Goal: Task Accomplishment & Management: Use online tool/utility

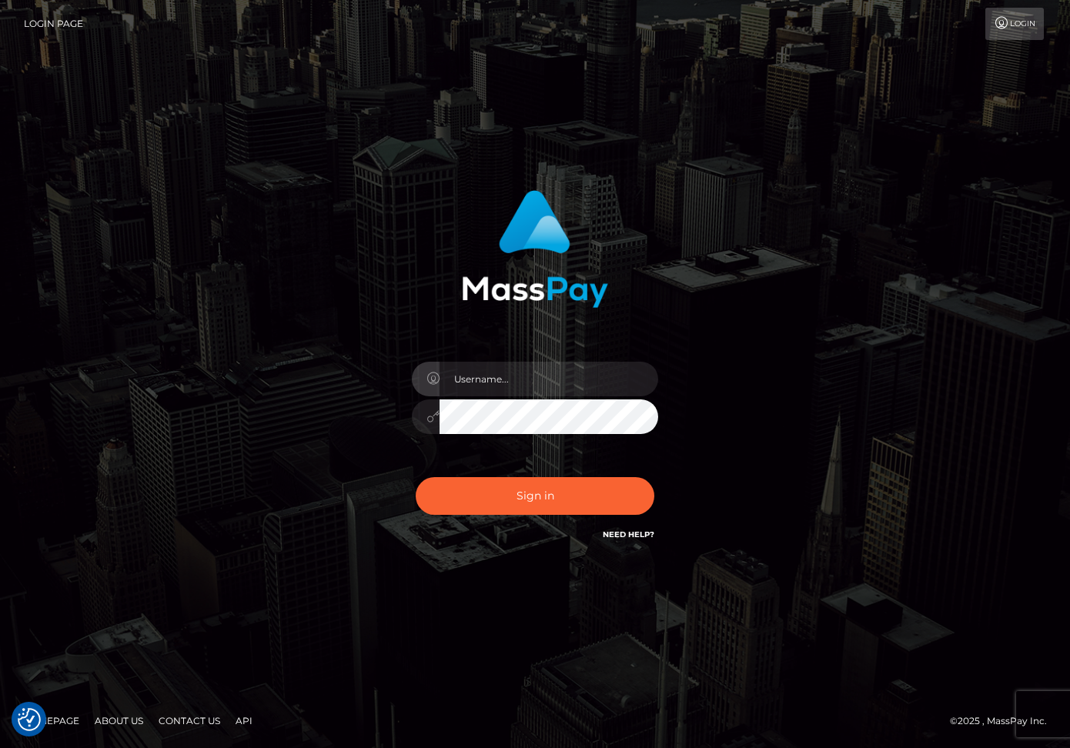
type input "dariag"
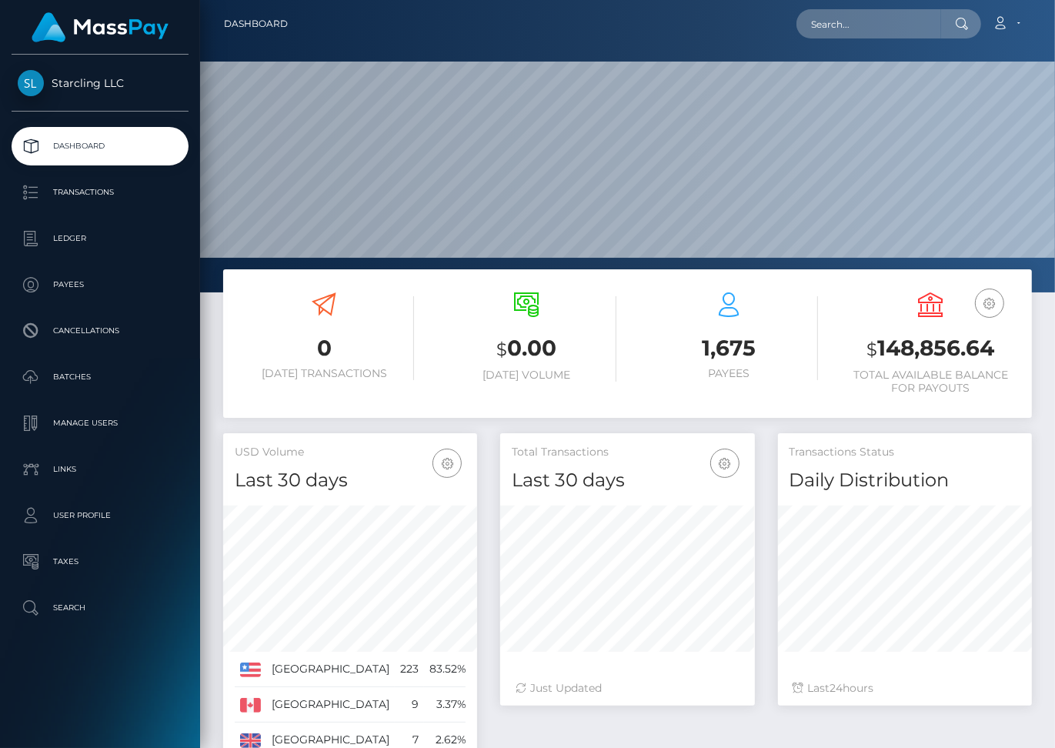
scroll to position [273, 254]
click at [857, 26] on input "text" at bounding box center [869, 23] width 145 height 29
paste input "733583"
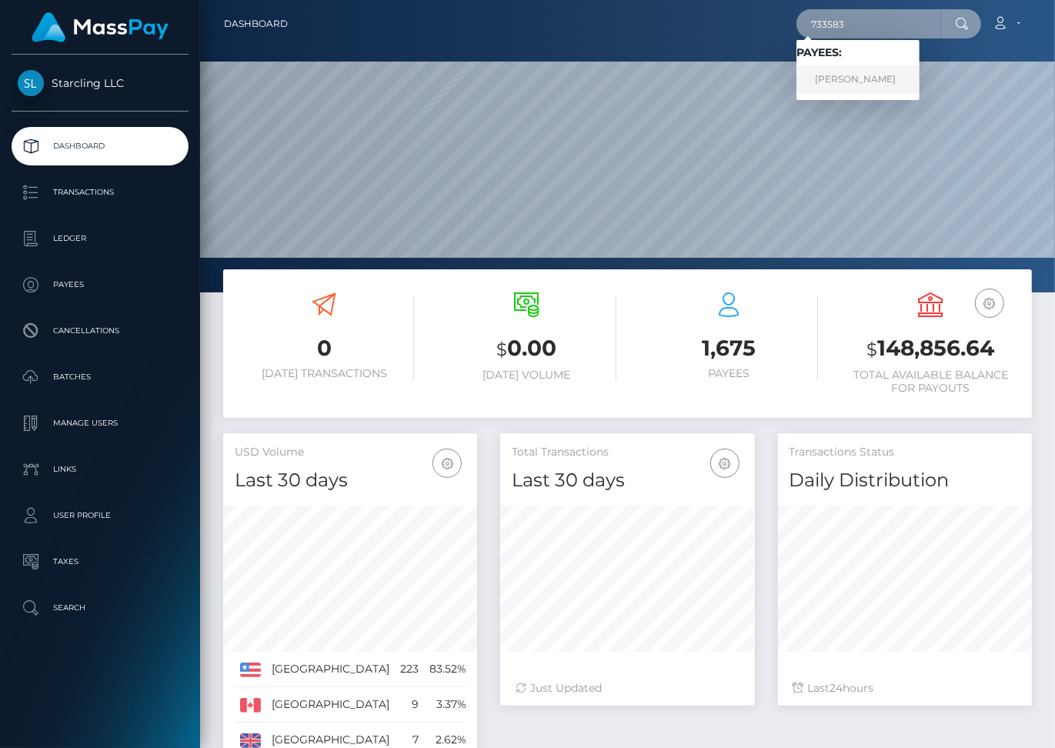
type input "733583"
click at [892, 75] on link "RICARDO MARCOLLA" at bounding box center [858, 79] width 123 height 28
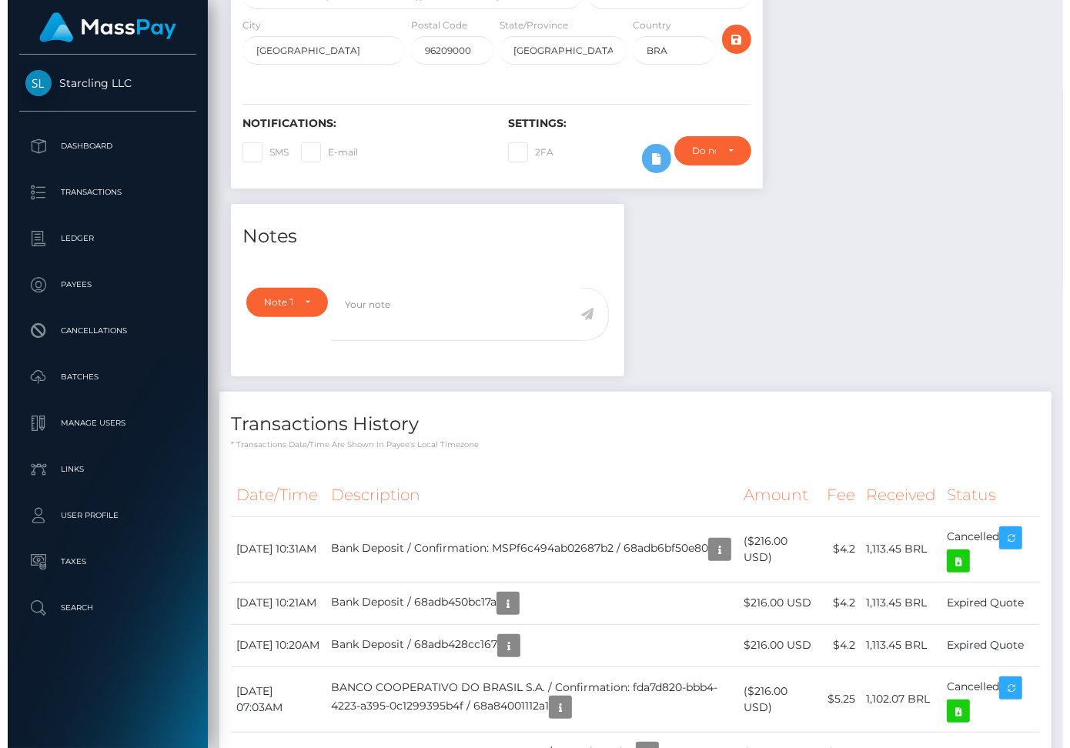
scroll to position [453, 0]
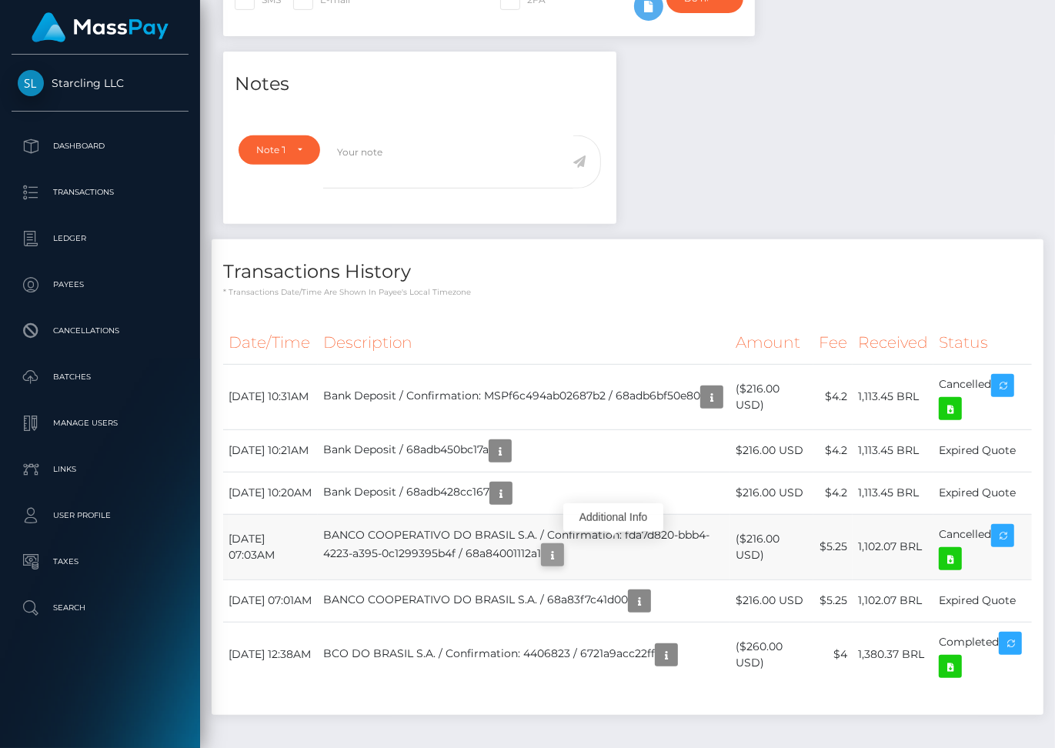
click at [562, 547] on icon "button" at bounding box center [553, 555] width 18 height 19
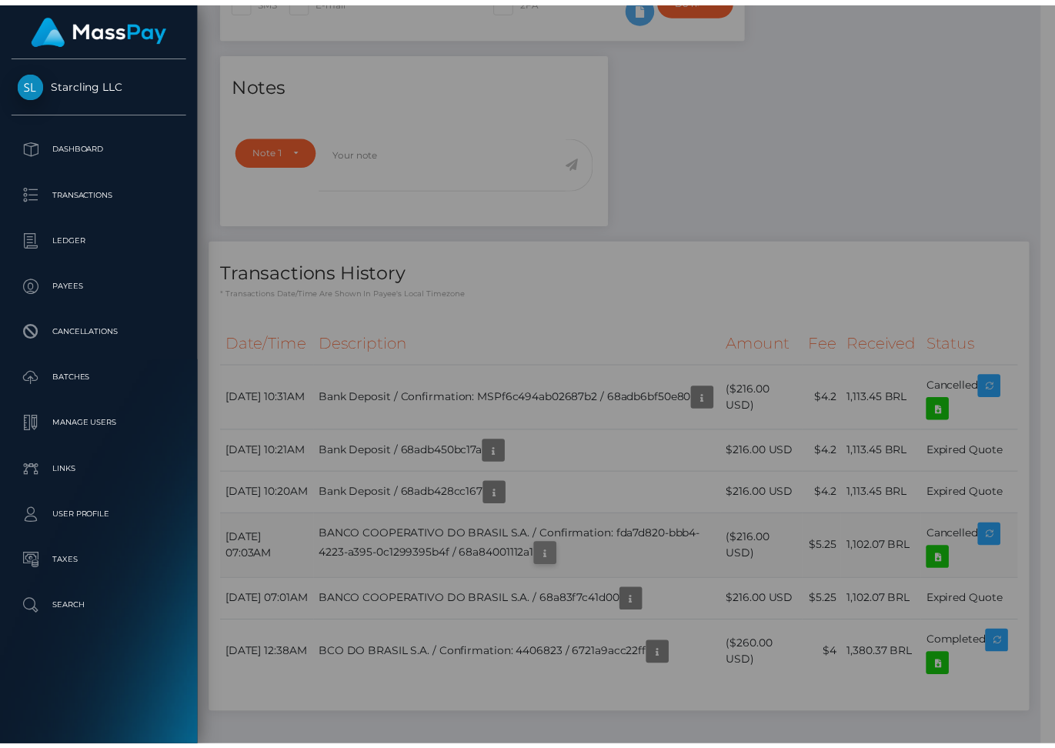
scroll to position [769678, 769608]
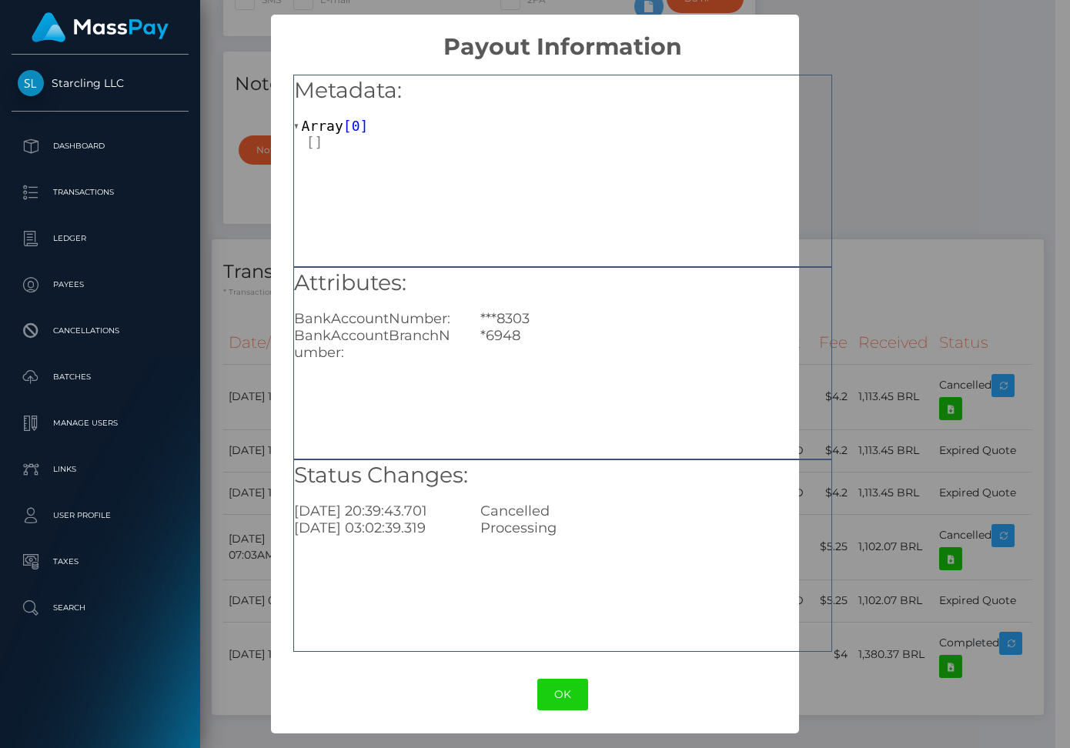
click at [850, 176] on div "Metadata: Array [ 0 ] Attributes: BankAccountNumber: ***8303 BankAccountBranchN…" at bounding box center [563, 358] width 584 height 595
click at [567, 704] on button "OK" at bounding box center [562, 695] width 51 height 32
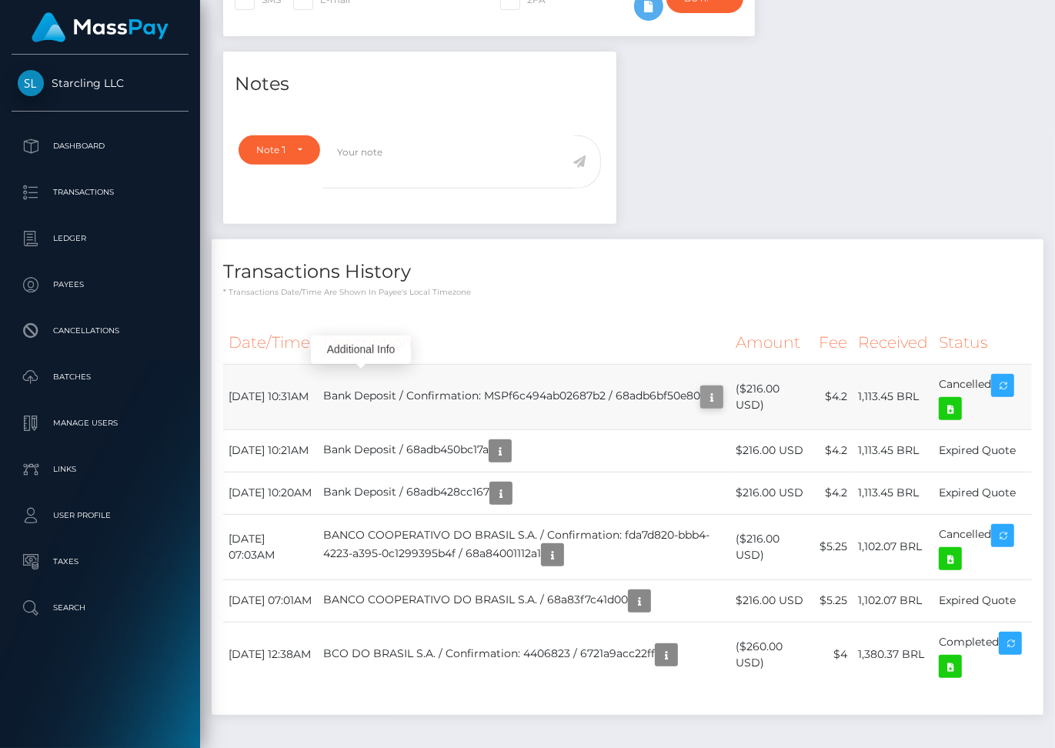
click at [703, 388] on icon "button" at bounding box center [712, 397] width 18 height 19
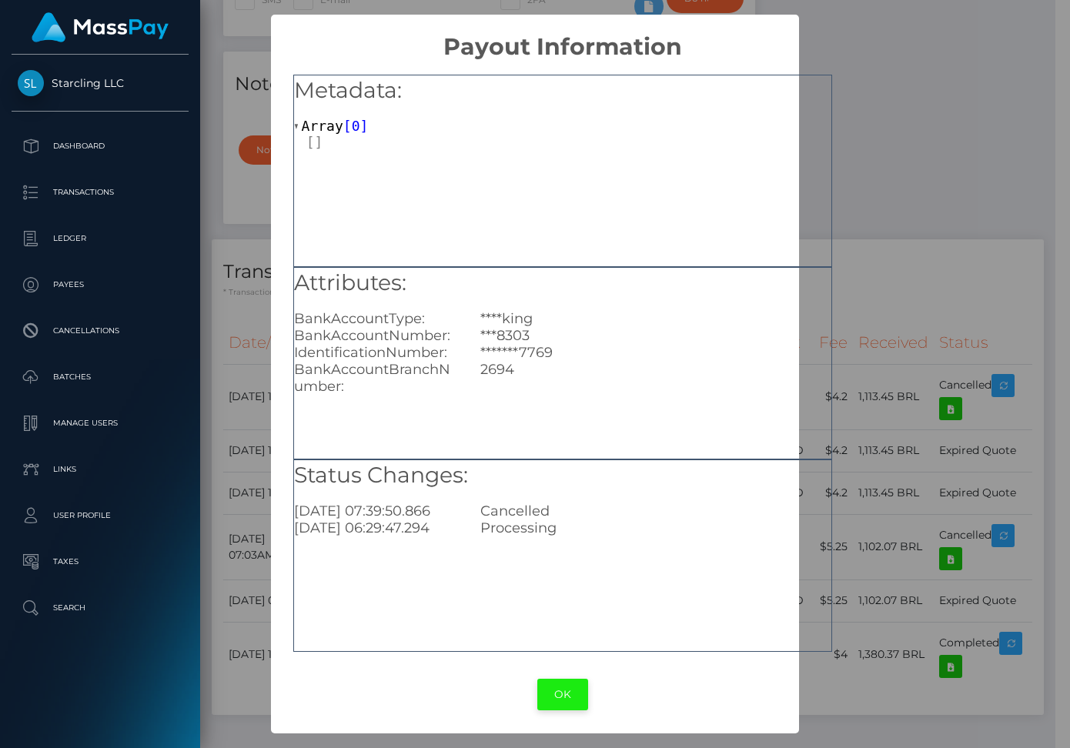
click at [563, 693] on button "OK" at bounding box center [562, 695] width 51 height 32
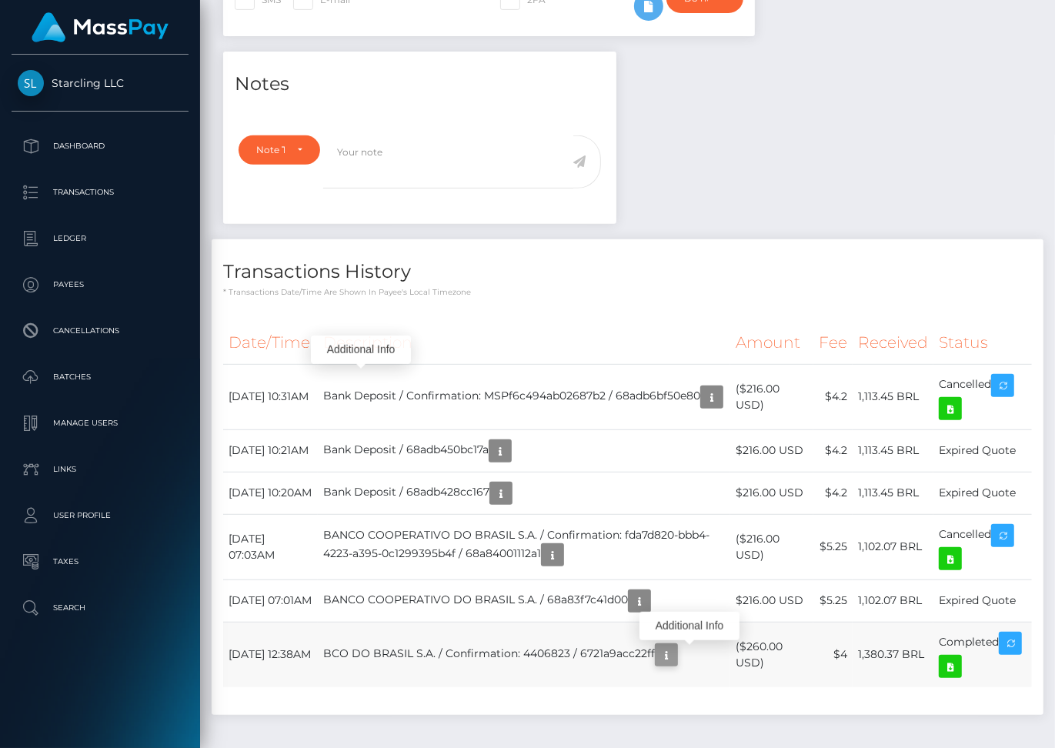
click at [676, 657] on icon "button" at bounding box center [666, 655] width 18 height 19
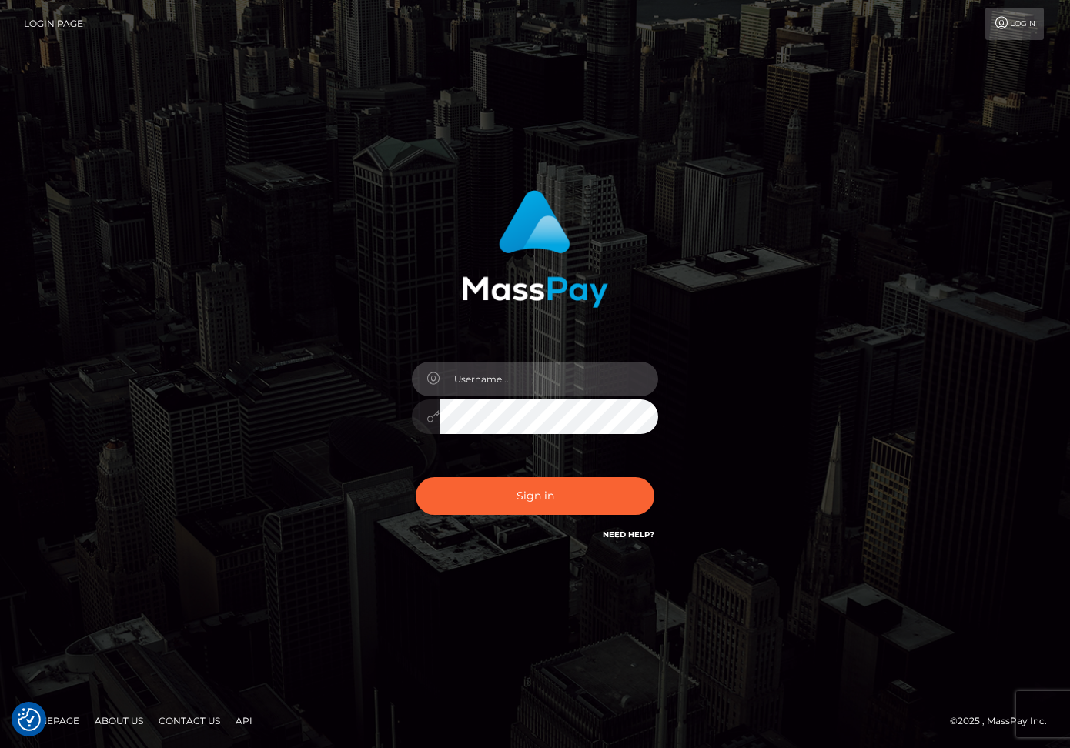
click at [480, 385] on input "text" at bounding box center [549, 379] width 219 height 35
type input "dariag"
click at [470, 373] on input "text" at bounding box center [549, 379] width 219 height 35
type input "dariag"
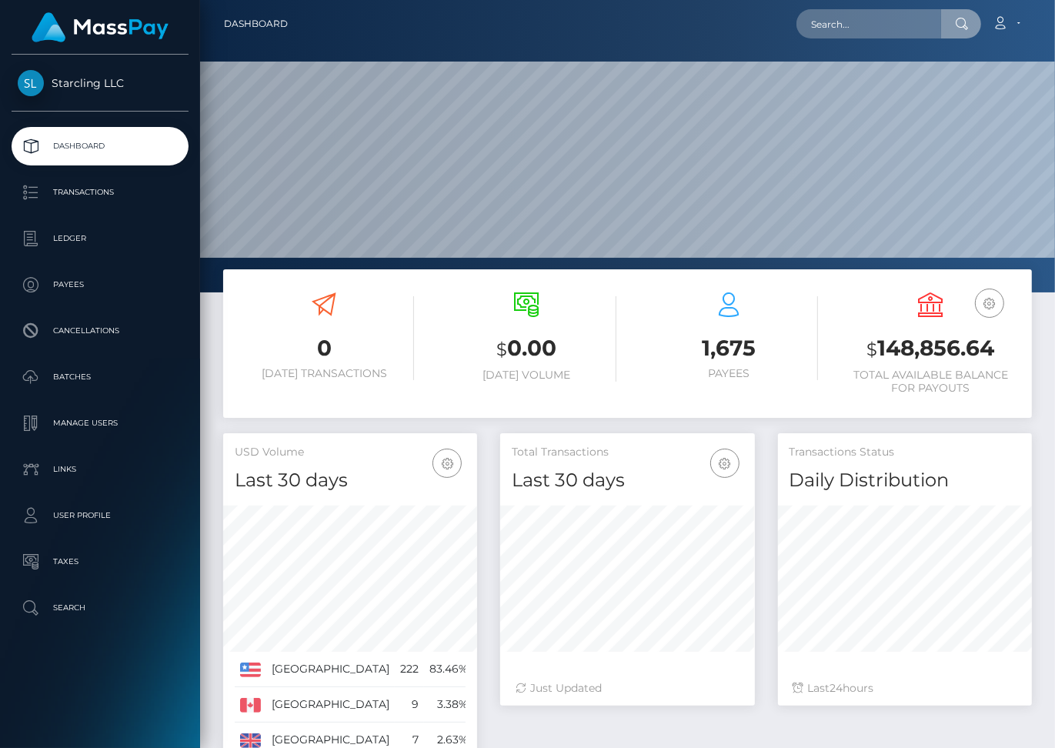
scroll to position [273, 254]
type input "1866979"
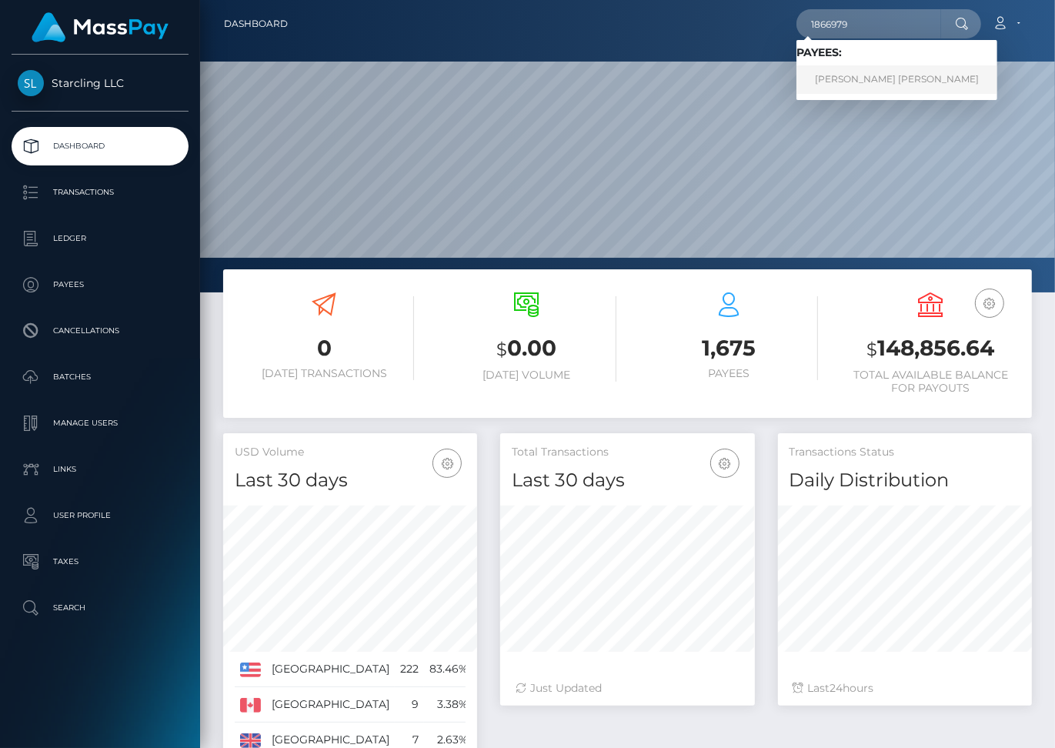
click at [885, 79] on link "Andres Felipe Gonzalez Gonzalez Barrera" at bounding box center [897, 79] width 201 height 28
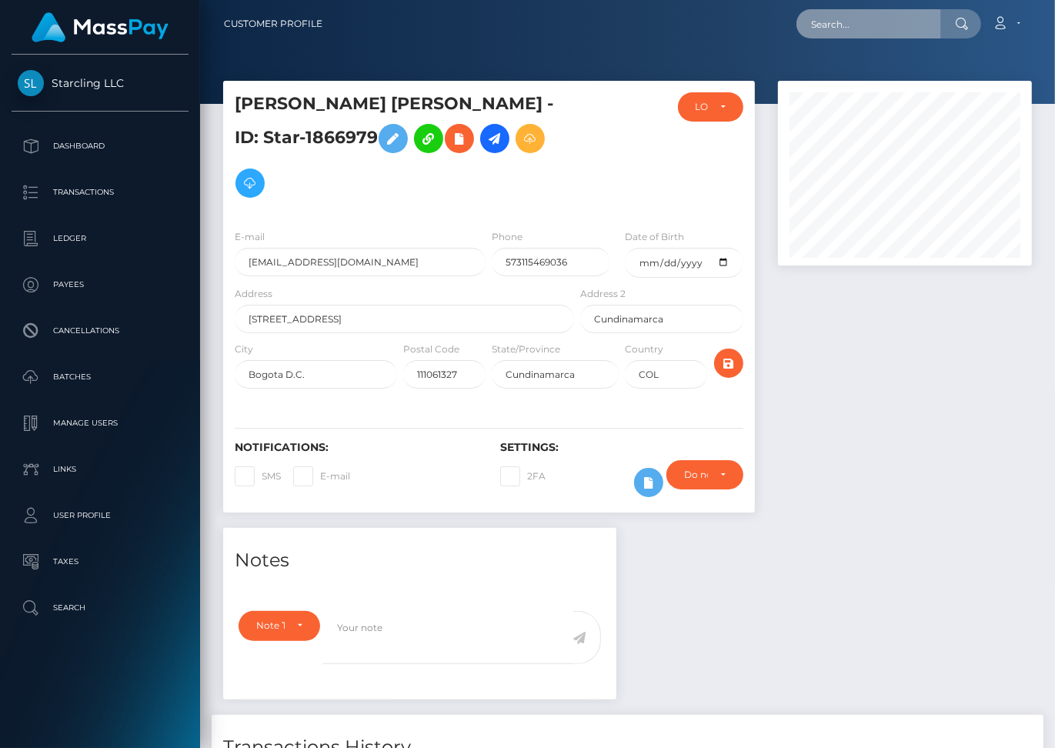
click at [862, 18] on input "text" at bounding box center [869, 23] width 145 height 29
paste input "1482371"
type input "1482371"
click at [878, 25] on input "1482371" at bounding box center [869, 23] width 145 height 29
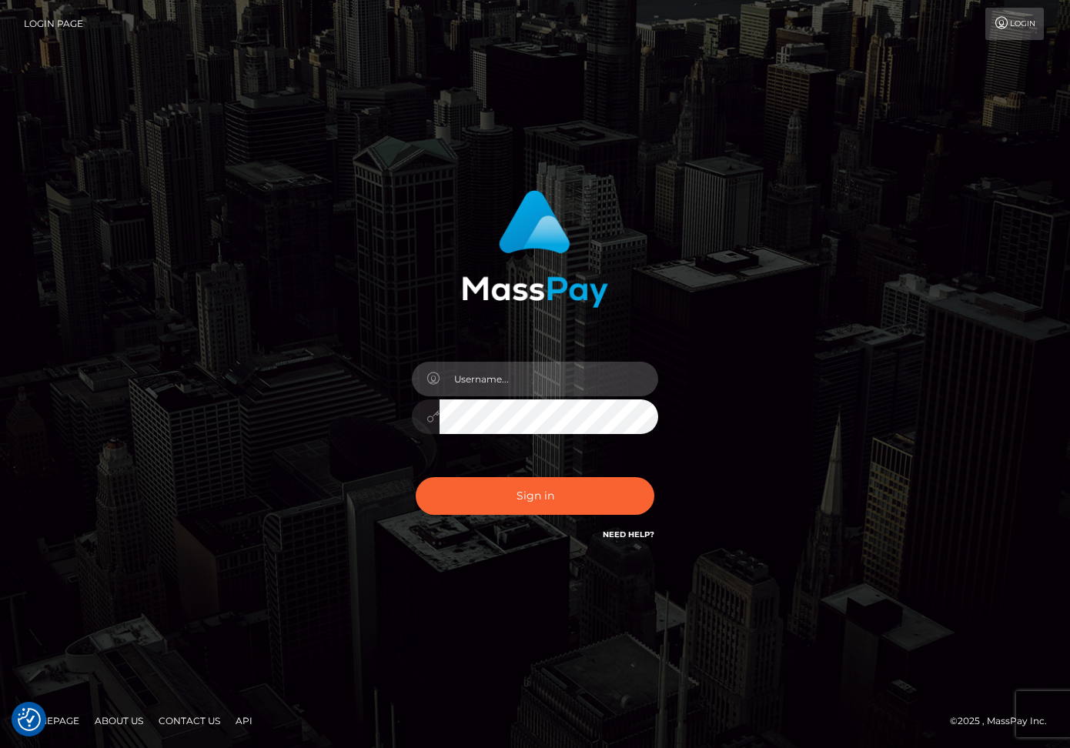
click at [564, 370] on input "text" at bounding box center [549, 379] width 219 height 35
type input "dariag"
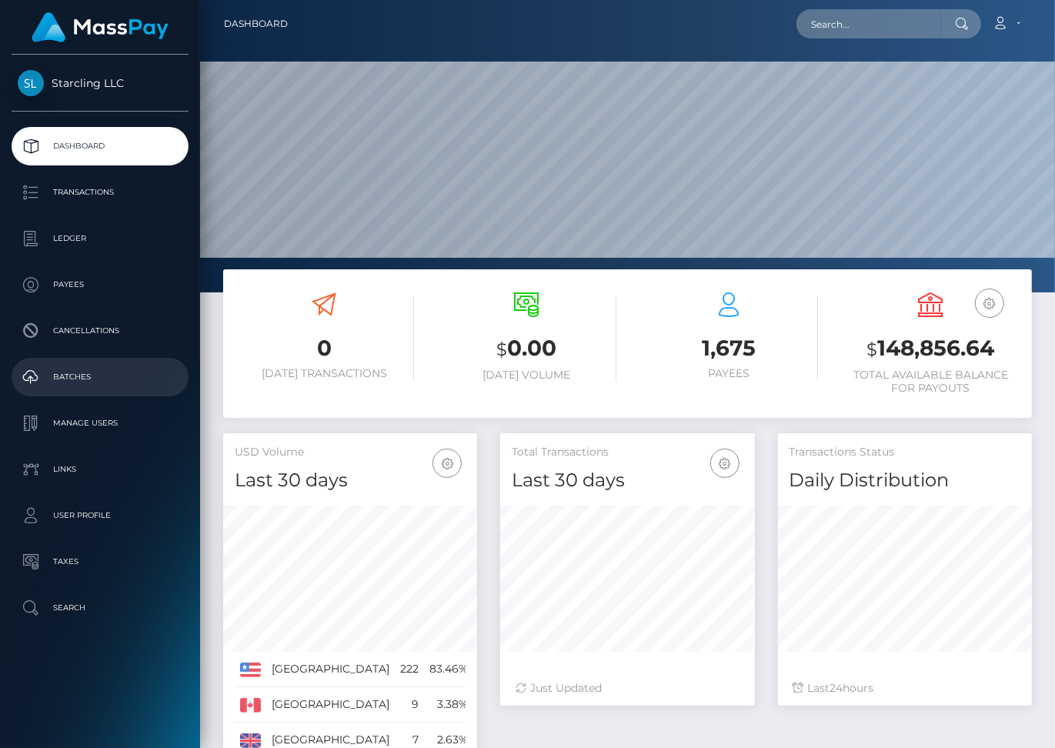
scroll to position [273, 254]
click at [82, 380] on p "Batches" at bounding box center [100, 377] width 165 height 23
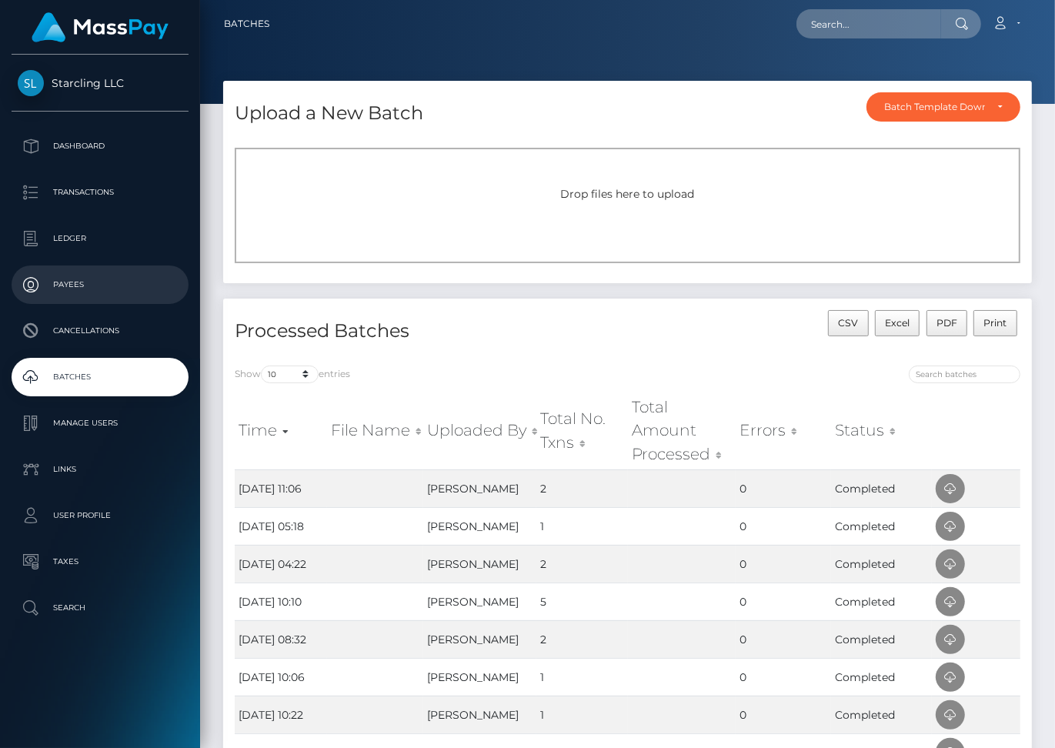
click at [72, 295] on p "Payees" at bounding box center [100, 284] width 165 height 23
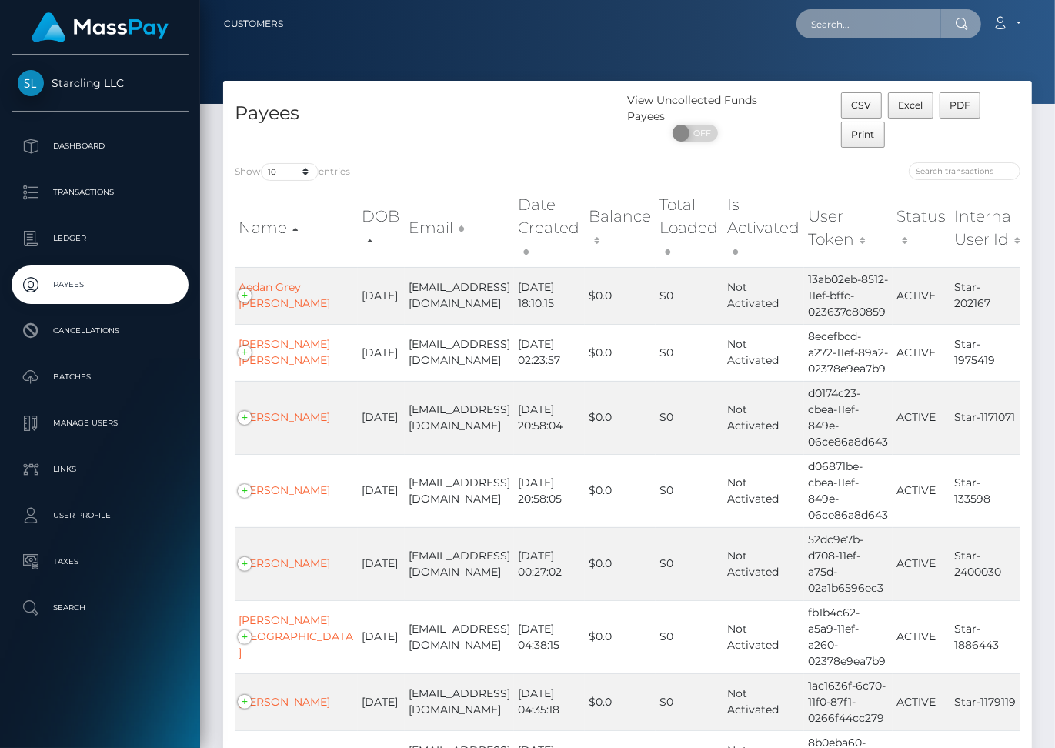
click at [844, 24] on input "text" at bounding box center [869, 23] width 145 height 29
paste input "1482371"
type input "1482371"
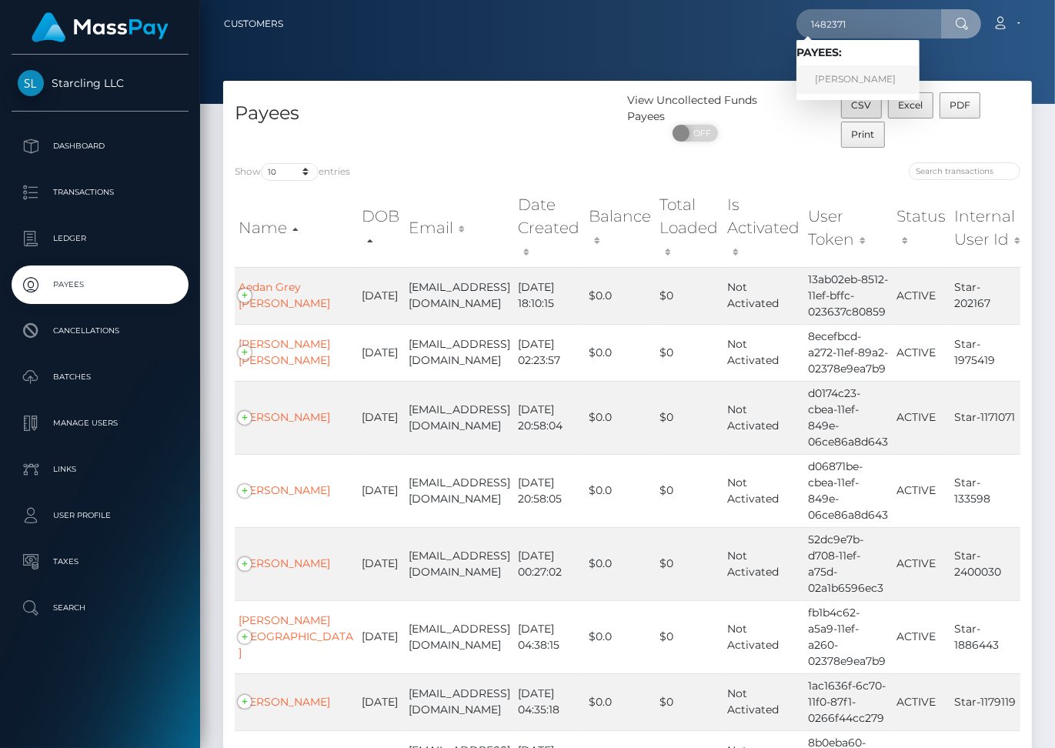
click at [881, 81] on link "Isaias F. Sigala" at bounding box center [858, 79] width 123 height 28
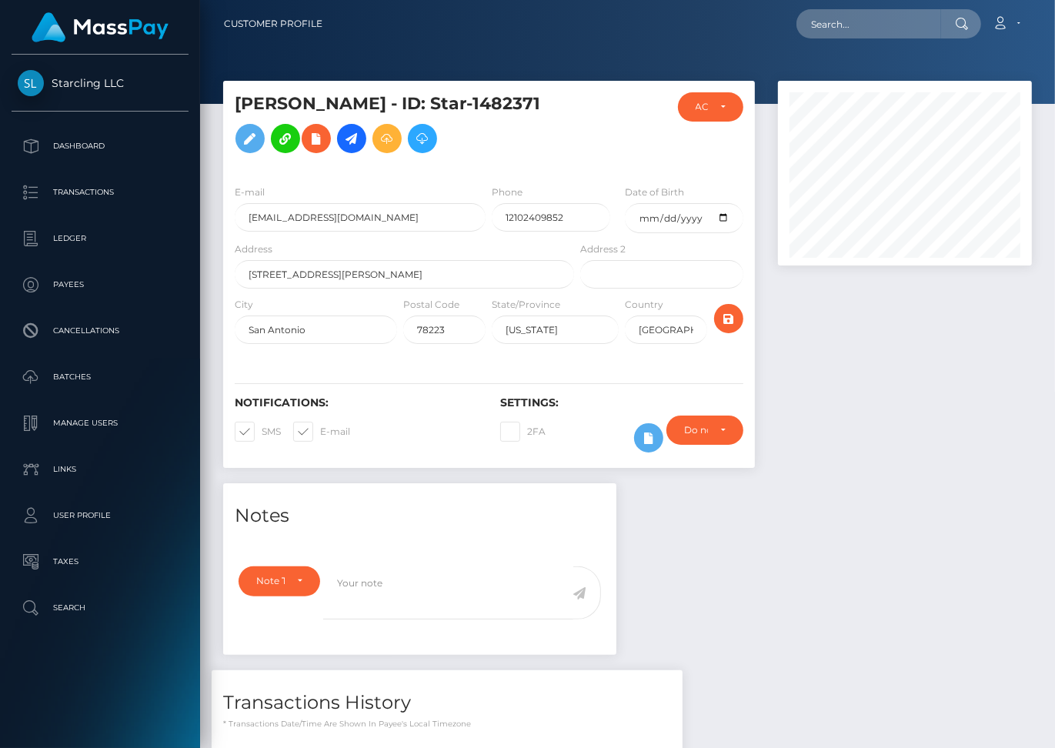
click at [320, 437] on span at bounding box center [320, 432] width 0 height 12
click at [320, 432] on input "E-mail" at bounding box center [325, 427] width 10 height 10
checkbox input "false"
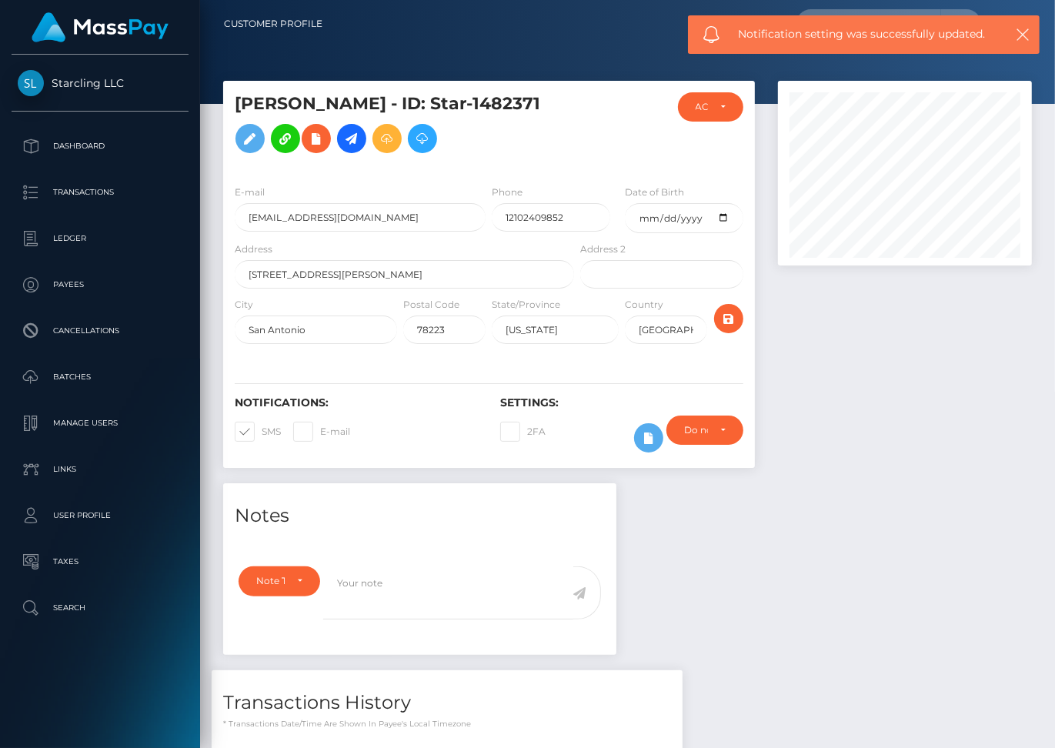
scroll to position [185, 254]
click at [262, 437] on span at bounding box center [262, 432] width 0 height 12
click at [262, 432] on input "SMS" at bounding box center [267, 427] width 10 height 10
checkbox input "false"
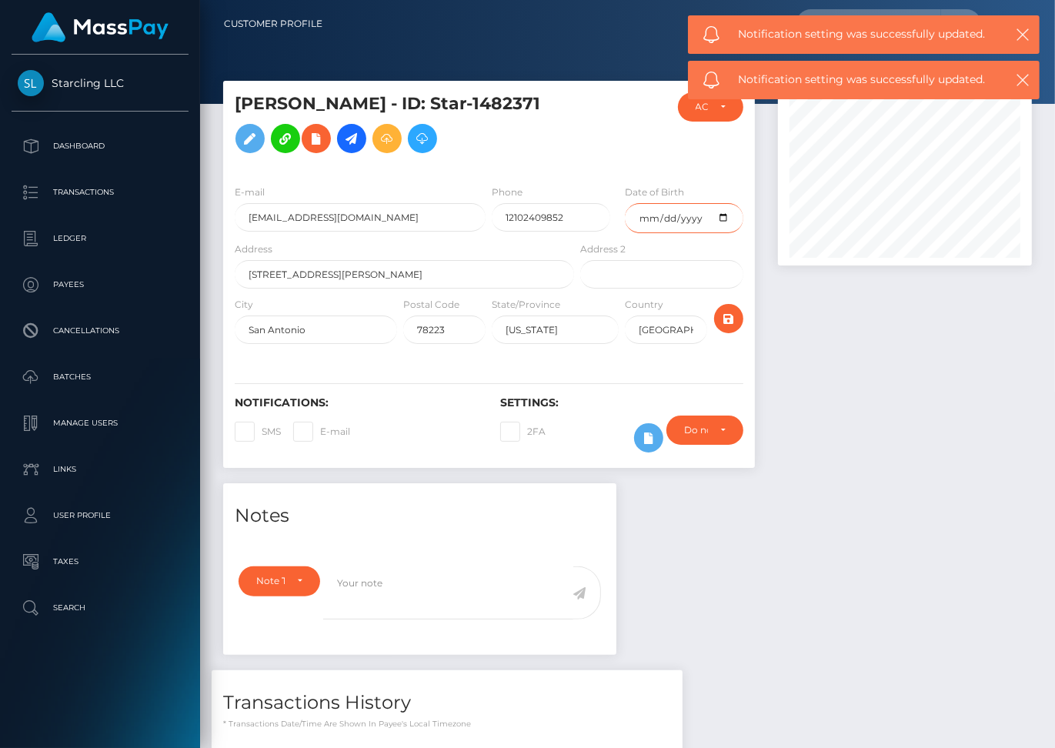
click at [661, 233] on input "date" at bounding box center [684, 218] width 119 height 30
click at [720, 233] on input "date" at bounding box center [684, 218] width 119 height 30
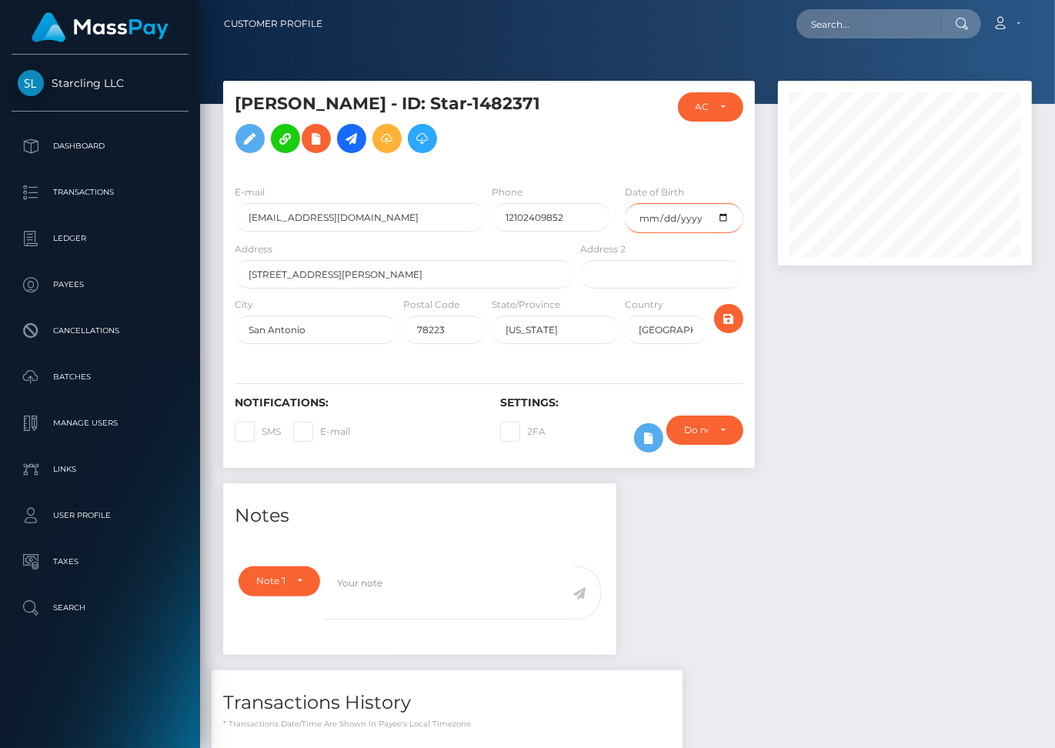
click at [722, 233] on input "2025-09-28" at bounding box center [684, 218] width 119 height 30
type input "2001-09-28"
click at [728, 329] on icon "submit" at bounding box center [729, 318] width 18 height 19
click at [343, 149] on icon at bounding box center [352, 138] width 18 height 19
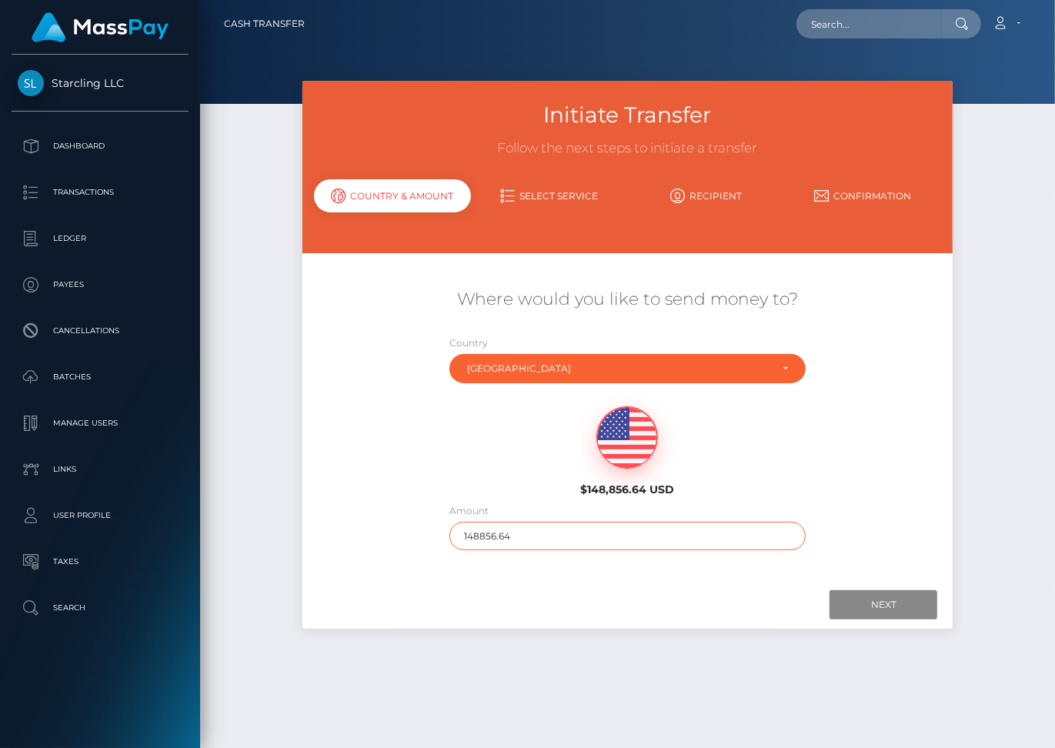
click at [490, 524] on input "148856.64" at bounding box center [628, 536] width 356 height 28
type input "1900"
click at [857, 592] on input "Next" at bounding box center [884, 604] width 108 height 29
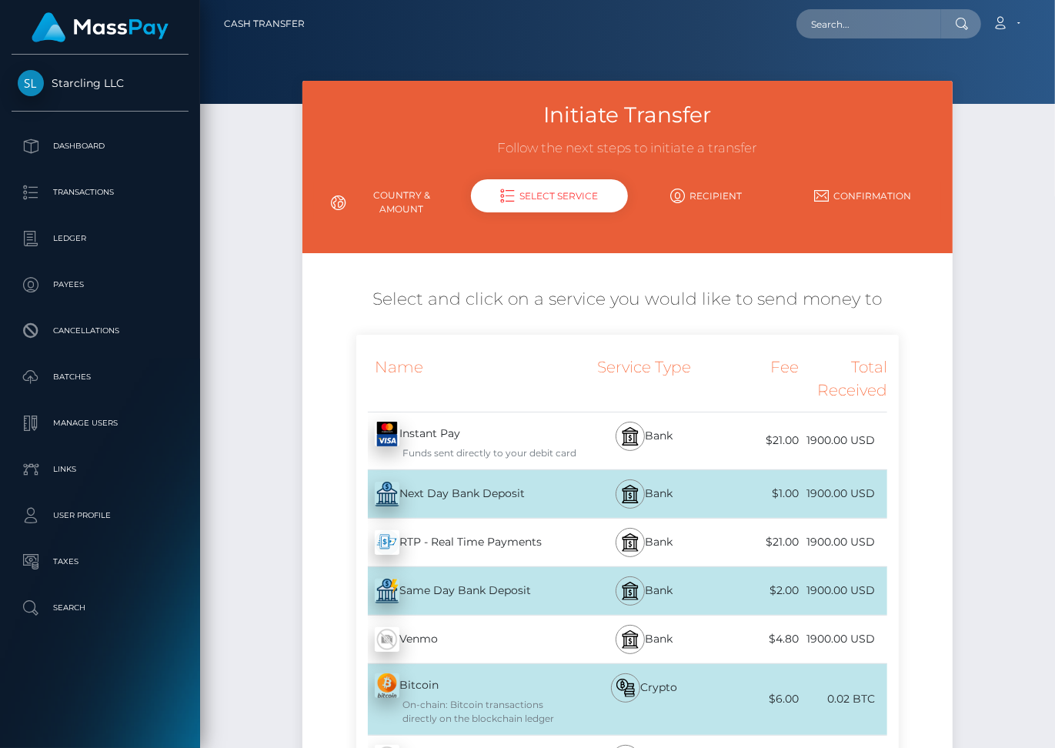
click at [451, 487] on div "Next Day Bank Deposit - USD" at bounding box center [466, 494] width 221 height 43
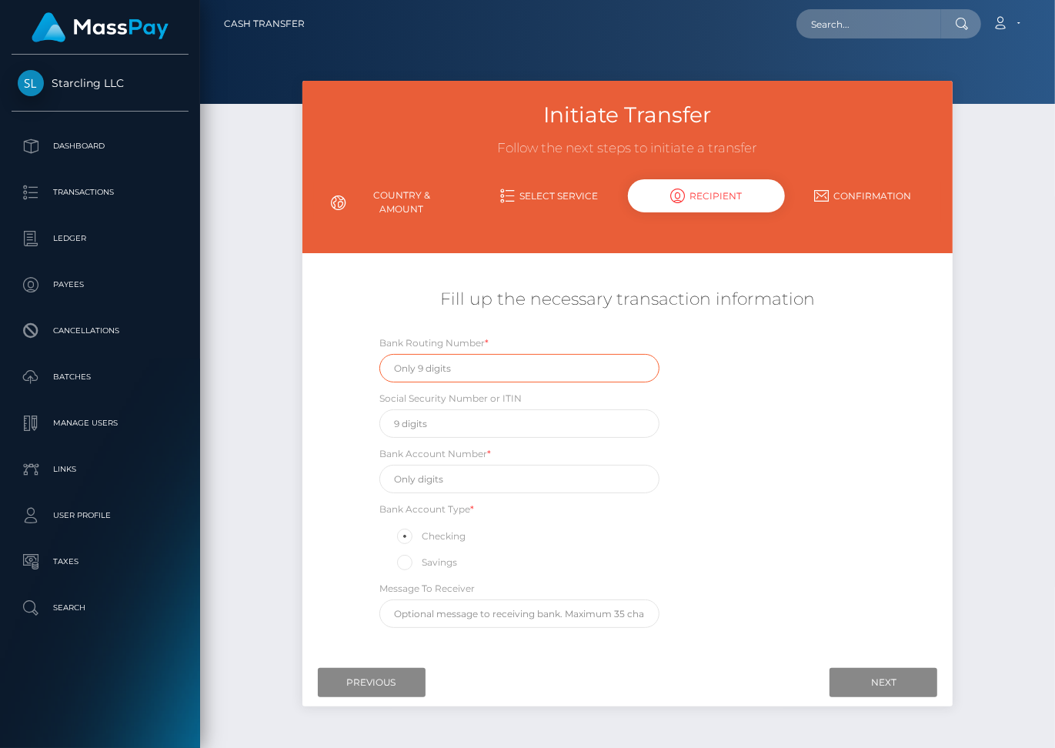
click at [439, 356] on input "text" at bounding box center [520, 368] width 280 height 28
paste input "314088556"
type input "314088556"
click at [437, 466] on input "text" at bounding box center [520, 479] width 280 height 28
paste input "768386"
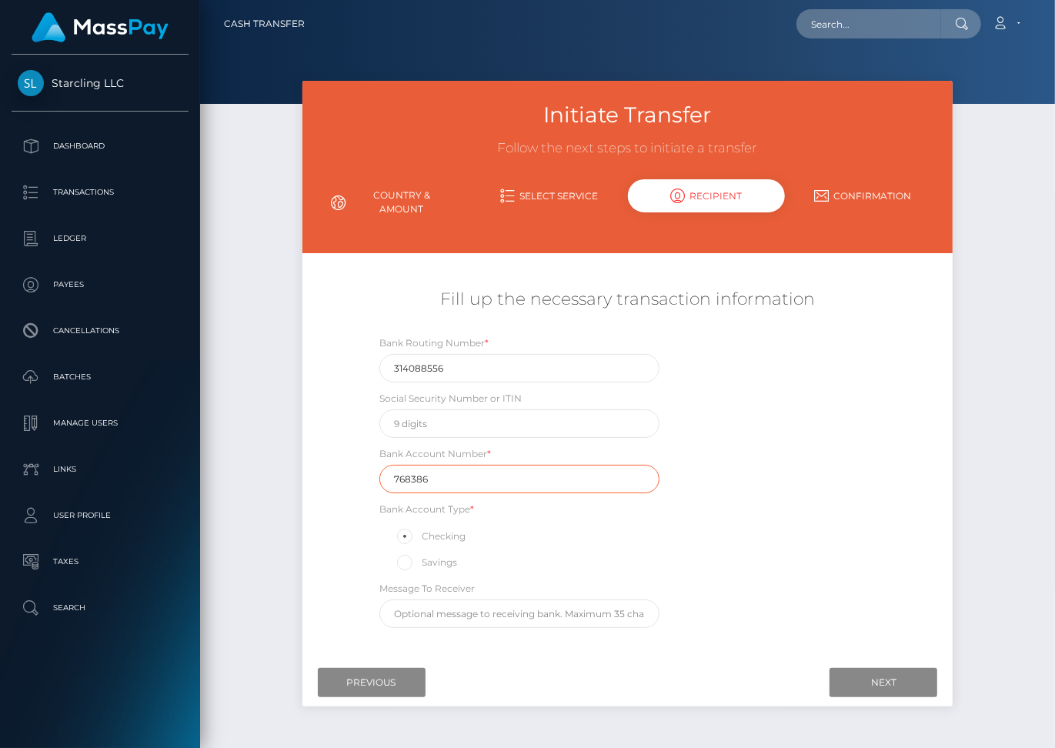
type input "768386"
click at [524, 410] on input "text" at bounding box center [520, 424] width 280 height 28
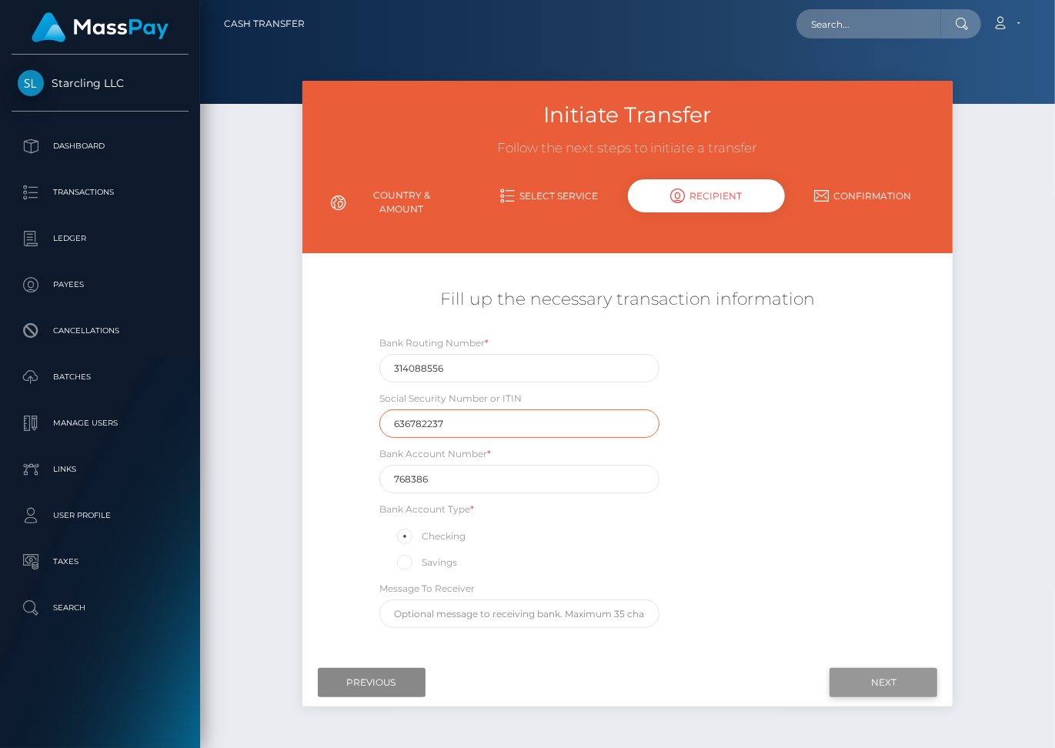
type input "636782237"
click at [887, 668] on input "Next" at bounding box center [884, 682] width 108 height 29
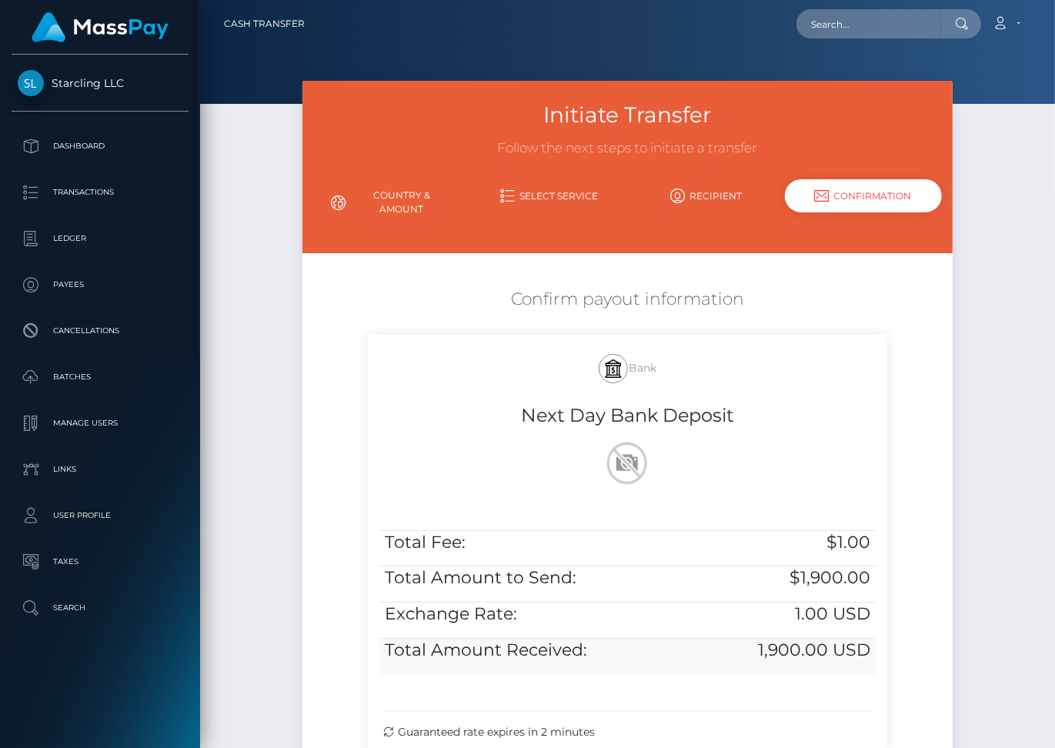
scroll to position [164, 0]
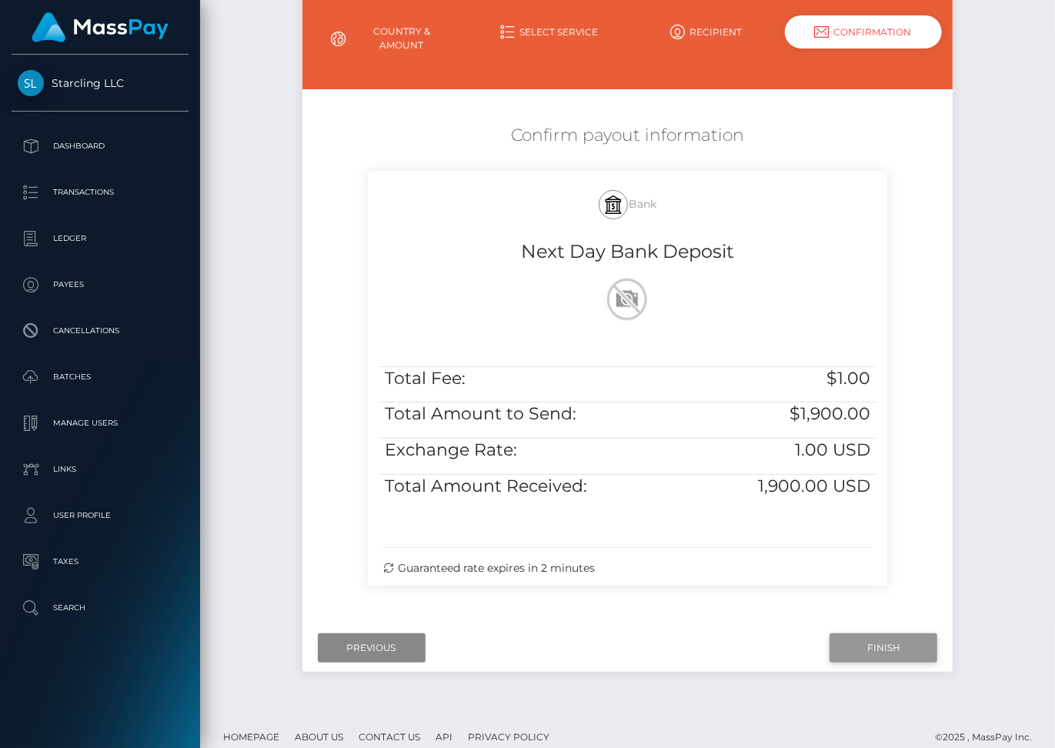
click at [852, 634] on input "Finish" at bounding box center [884, 648] width 108 height 29
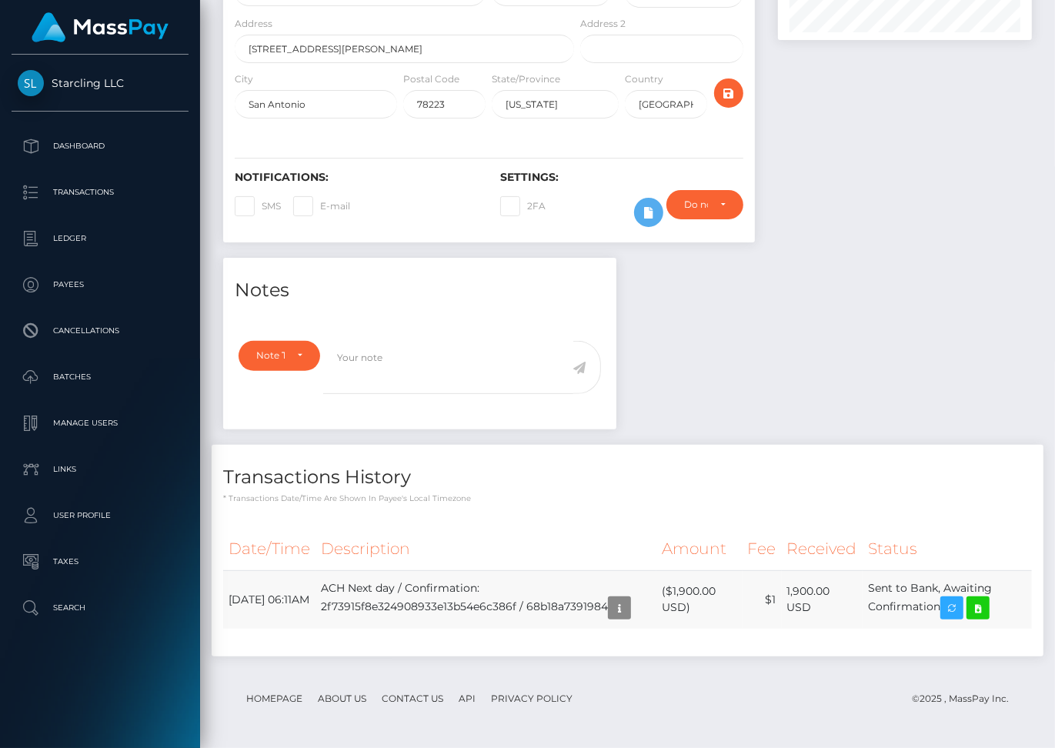
scroll to position [185, 254]
drag, startPoint x: 229, startPoint y: 588, endPoint x: 945, endPoint y: 600, distance: 716.8
click at [945, 600] on tr "[DATE] 06:11AM ACH Next day / Confirmation: 2f73915f8e324908933e13b54e6c386f / …" at bounding box center [627, 599] width 809 height 59
copy tr "August 29, 2025 06:11AM ACH Next day / Confirmation: 2f73915f8e324908933e13b54e…"
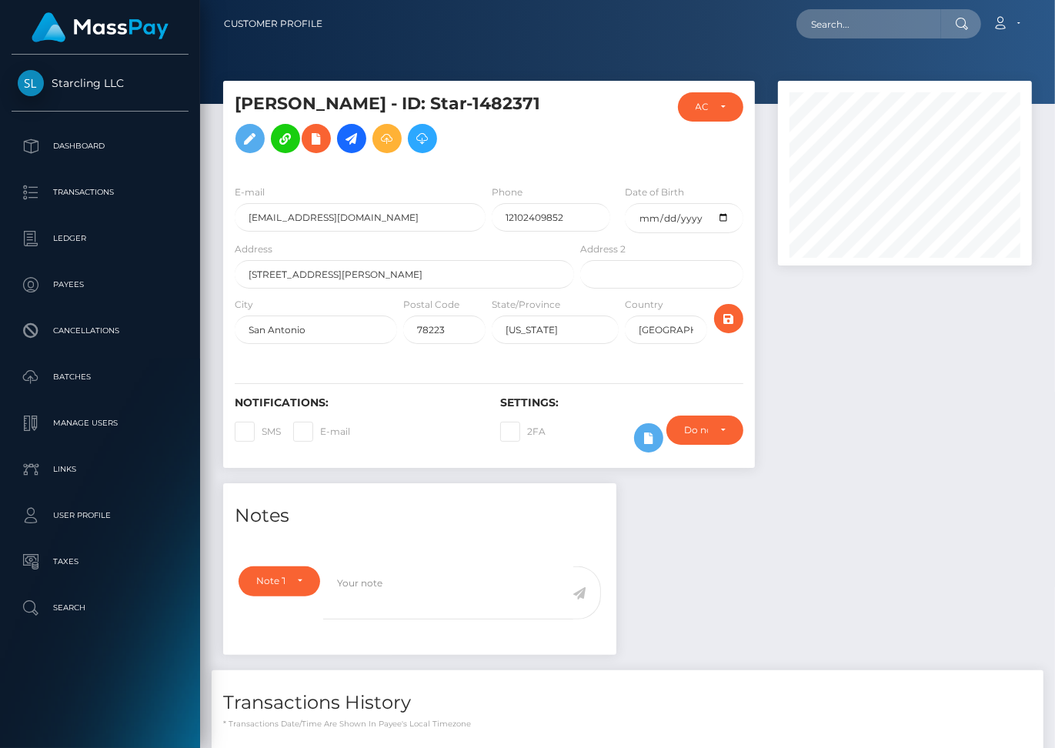
scroll to position [243, 0]
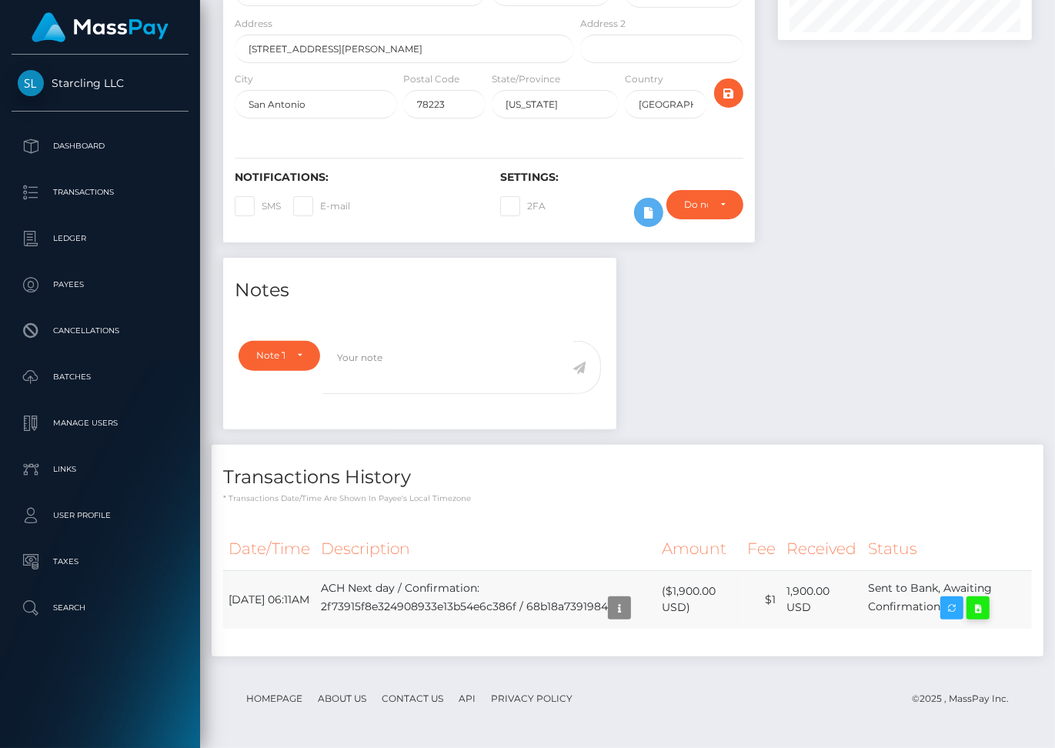
click at [986, 614] on icon at bounding box center [978, 608] width 18 height 19
click at [733, 315] on div "Notes Note Type Compliance Clear Compliance General Note Type" at bounding box center [628, 465] width 832 height 414
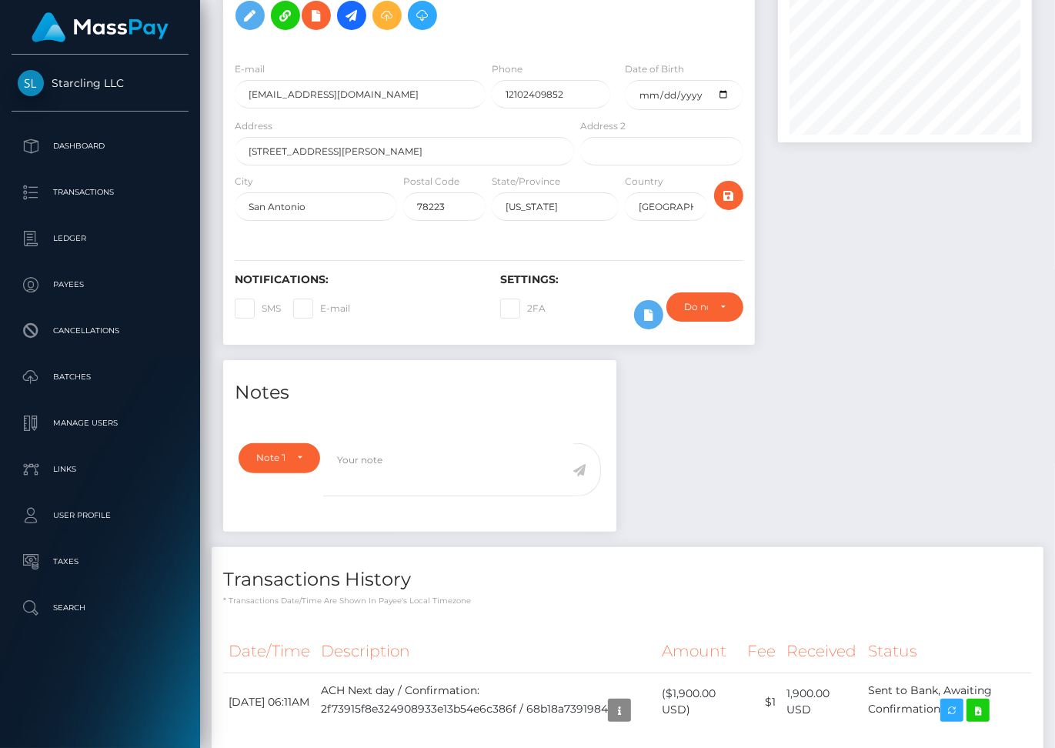
scroll to position [0, 0]
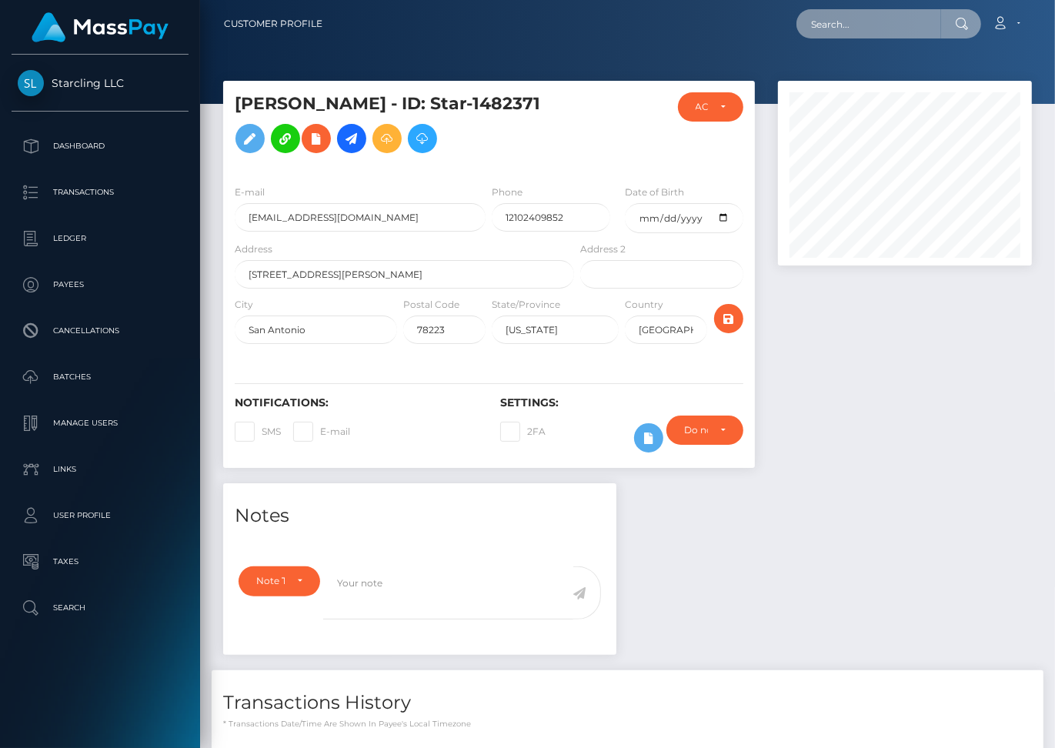
click at [854, 30] on input "text" at bounding box center [869, 23] width 145 height 29
paste input "2843677"
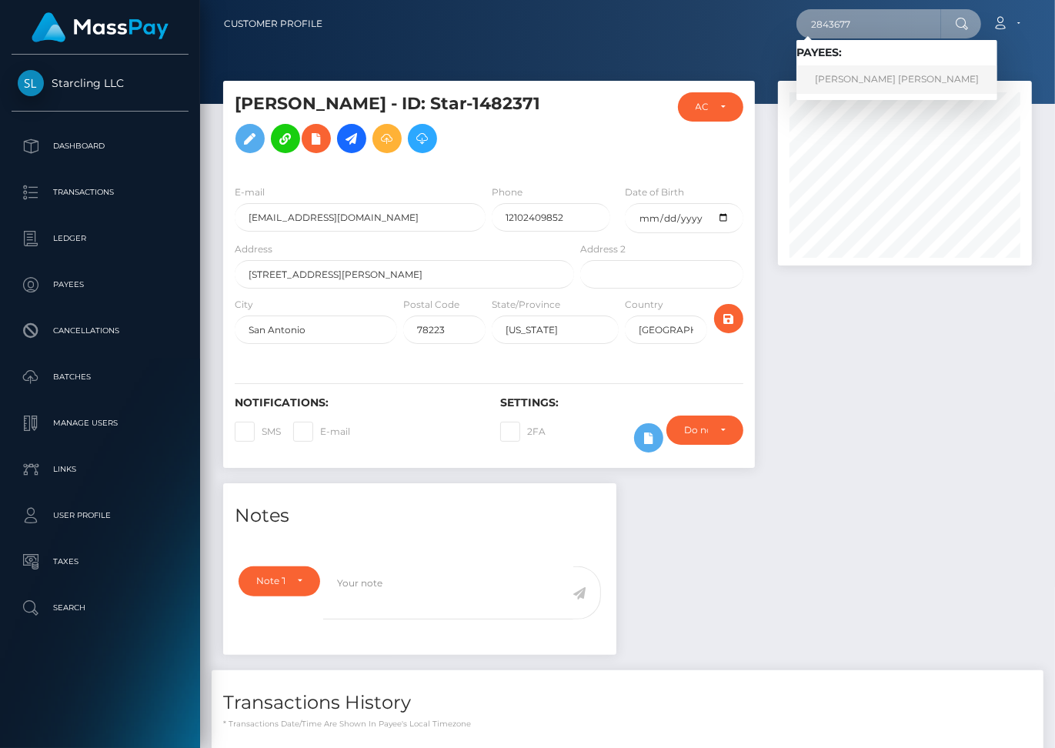
type input "2843677"
click at [919, 83] on link "Nicolas Adrian Cabrera" at bounding box center [897, 79] width 201 height 28
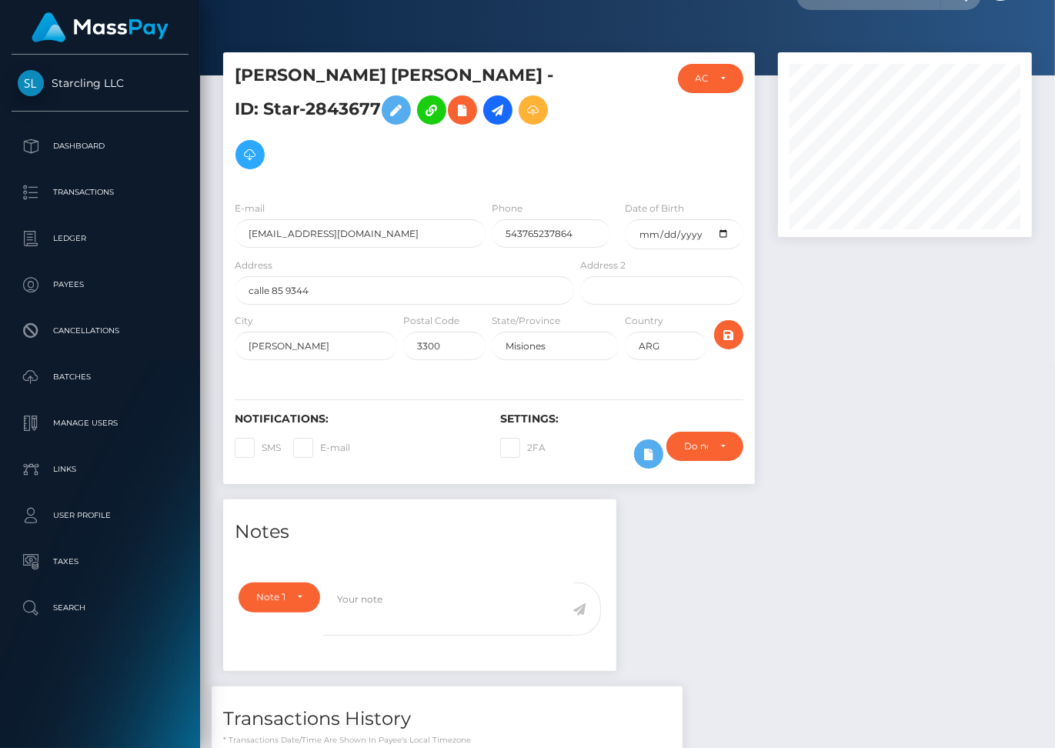
scroll to position [185, 254]
click at [666, 219] on input "date" at bounding box center [684, 234] width 119 height 30
click at [711, 219] on input "date" at bounding box center [684, 234] width 119 height 30
click at [726, 219] on input "date" at bounding box center [684, 234] width 119 height 30
type input "[DATE]"
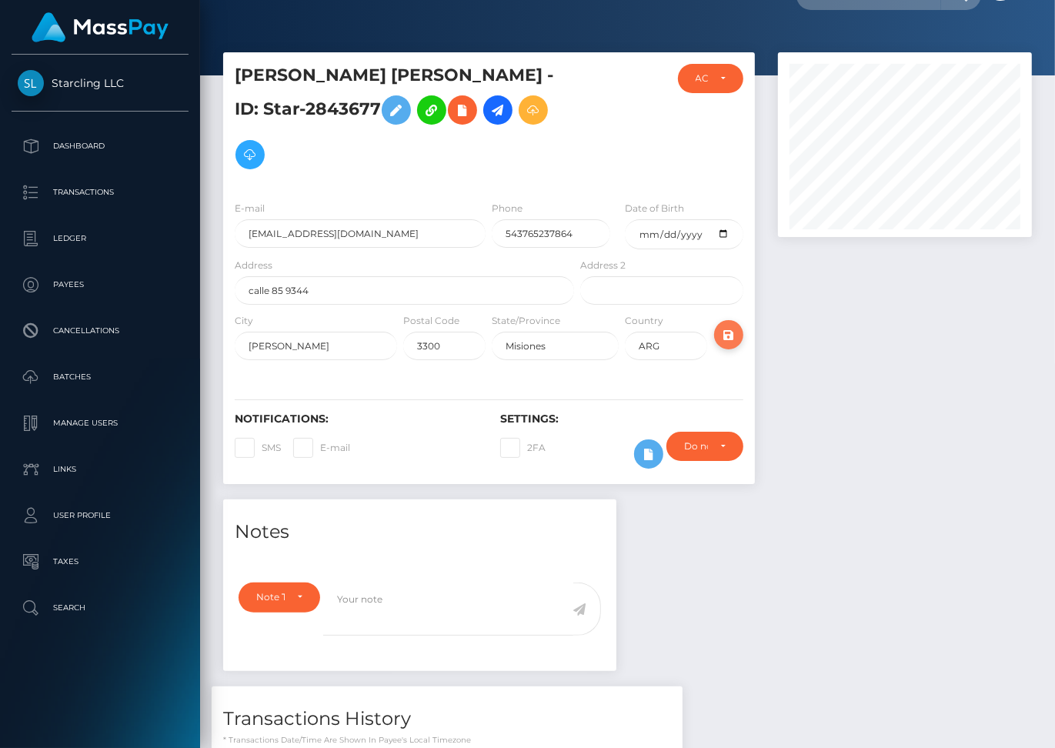
click at [733, 326] on icon "submit" at bounding box center [729, 335] width 18 height 19
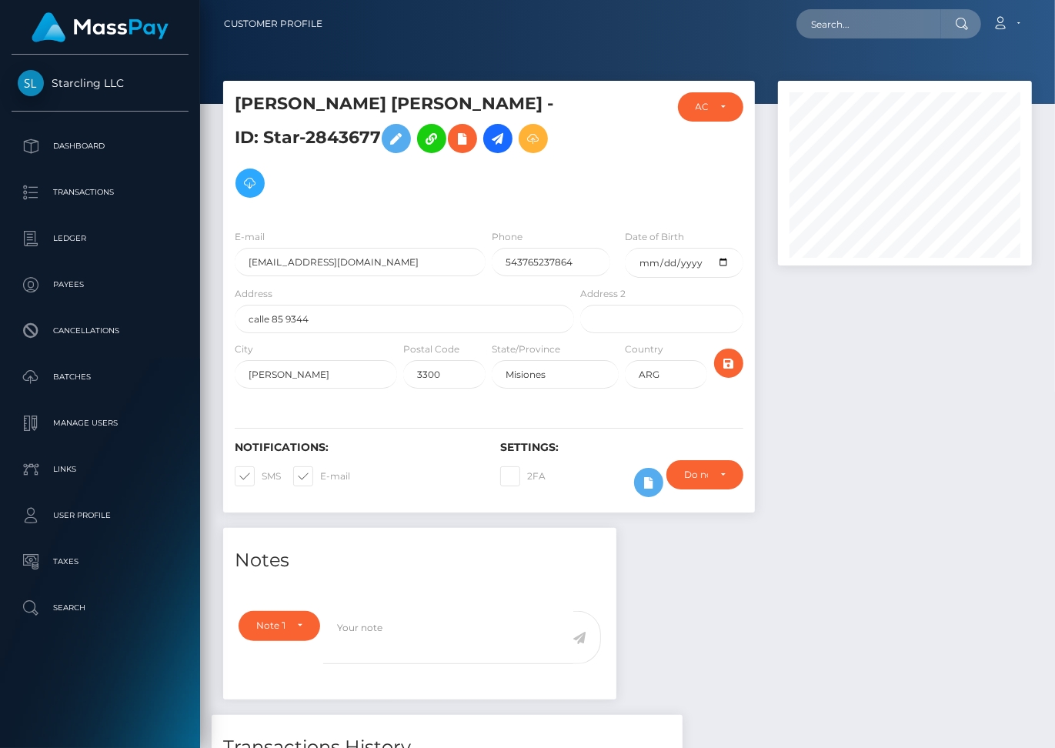
scroll to position [185, 254]
click at [489, 138] on icon at bounding box center [498, 138] width 18 height 19
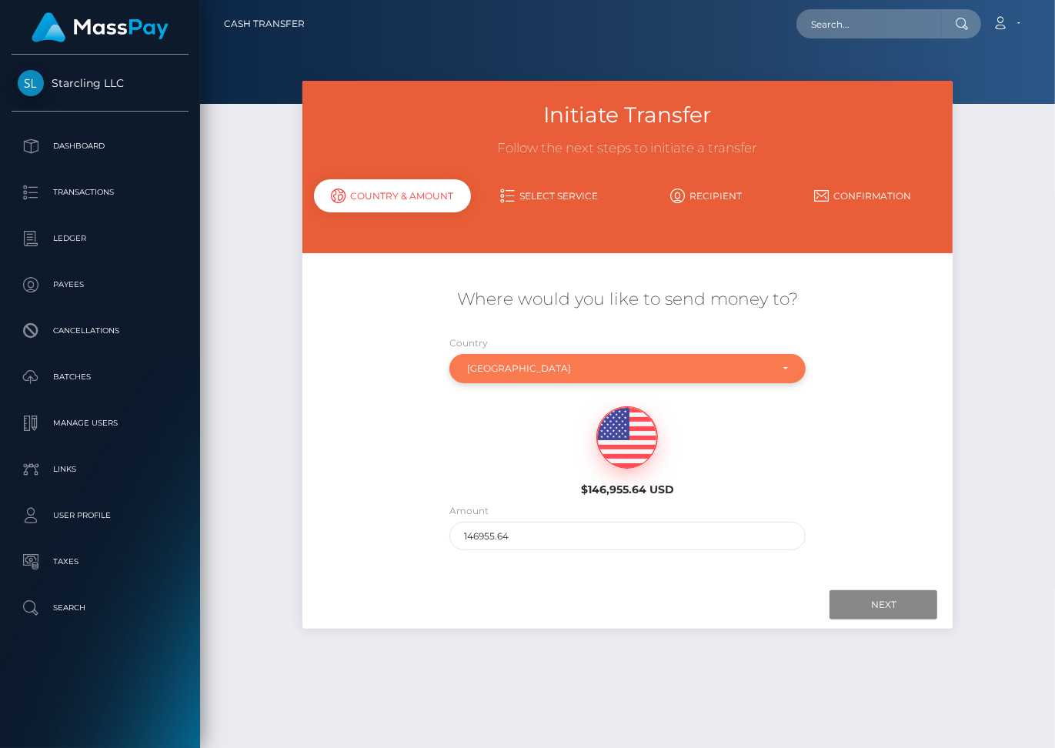
click at [507, 363] on div "[GEOGRAPHIC_DATA]" at bounding box center [618, 369] width 303 height 12
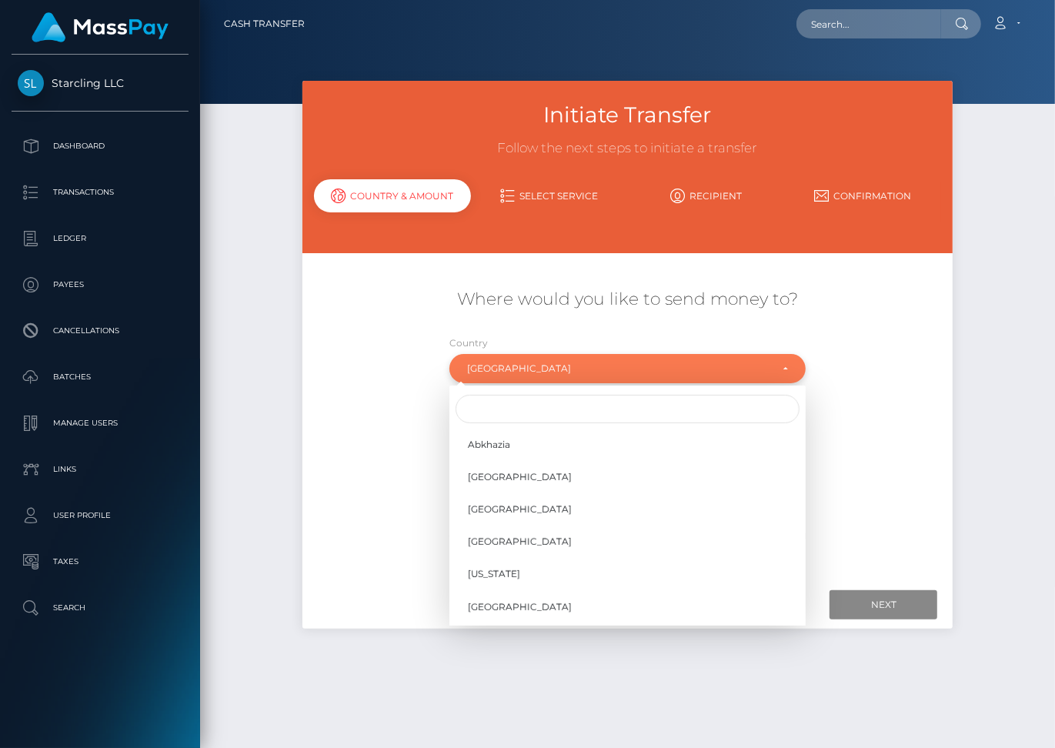
scroll to position [199, 0]
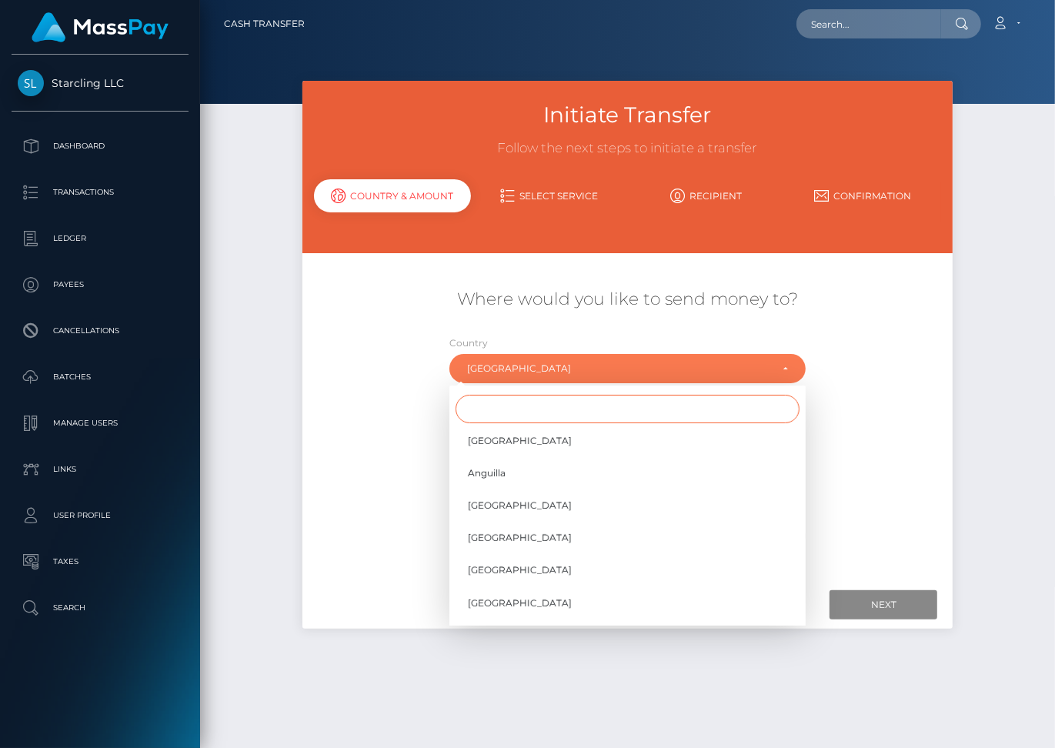
click at [500, 398] on input "Search" at bounding box center [628, 409] width 344 height 28
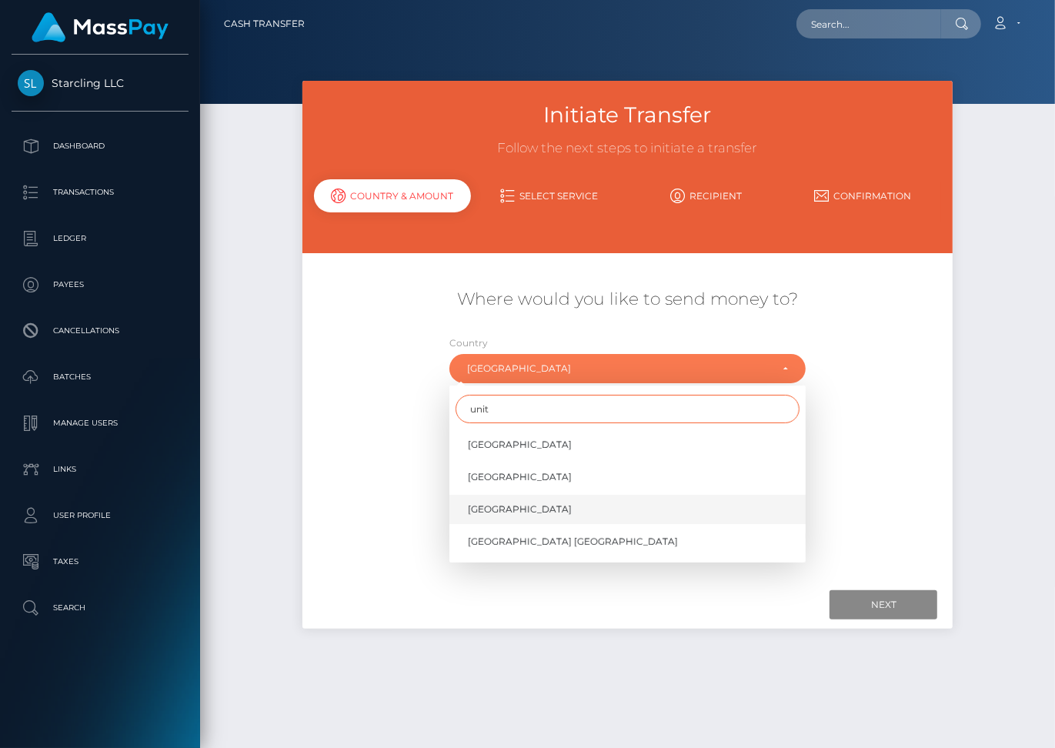
type input "unit"
click at [524, 503] on span "United States" at bounding box center [520, 510] width 104 height 14
select select "[GEOGRAPHIC_DATA]"
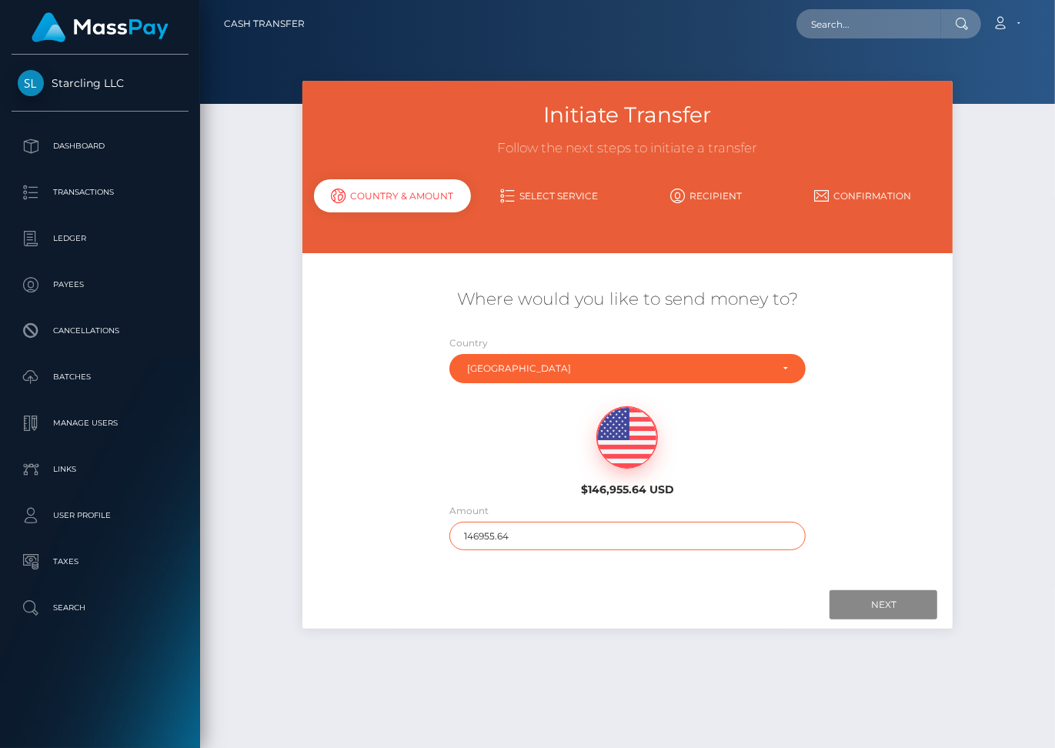
click at [473, 525] on input "146955.64" at bounding box center [628, 536] width 356 height 28
type input "223"
click at [881, 594] on input "Next" at bounding box center [884, 604] width 108 height 29
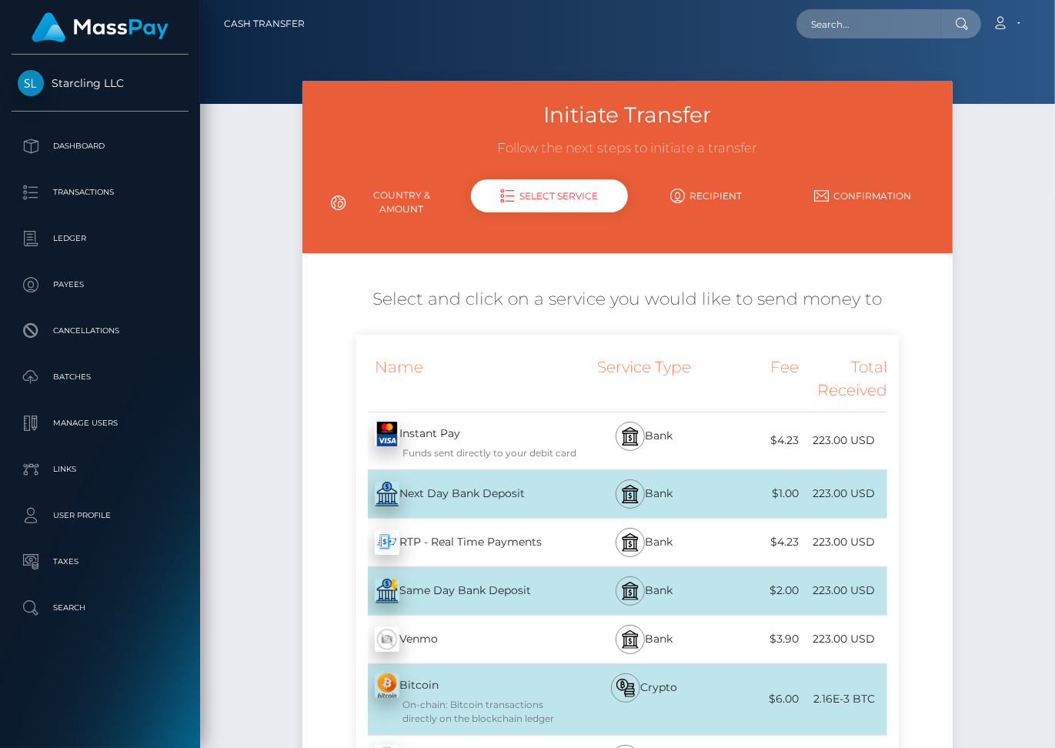
click at [550, 473] on div "Next Day Bank Deposit - USD" at bounding box center [466, 494] width 221 height 43
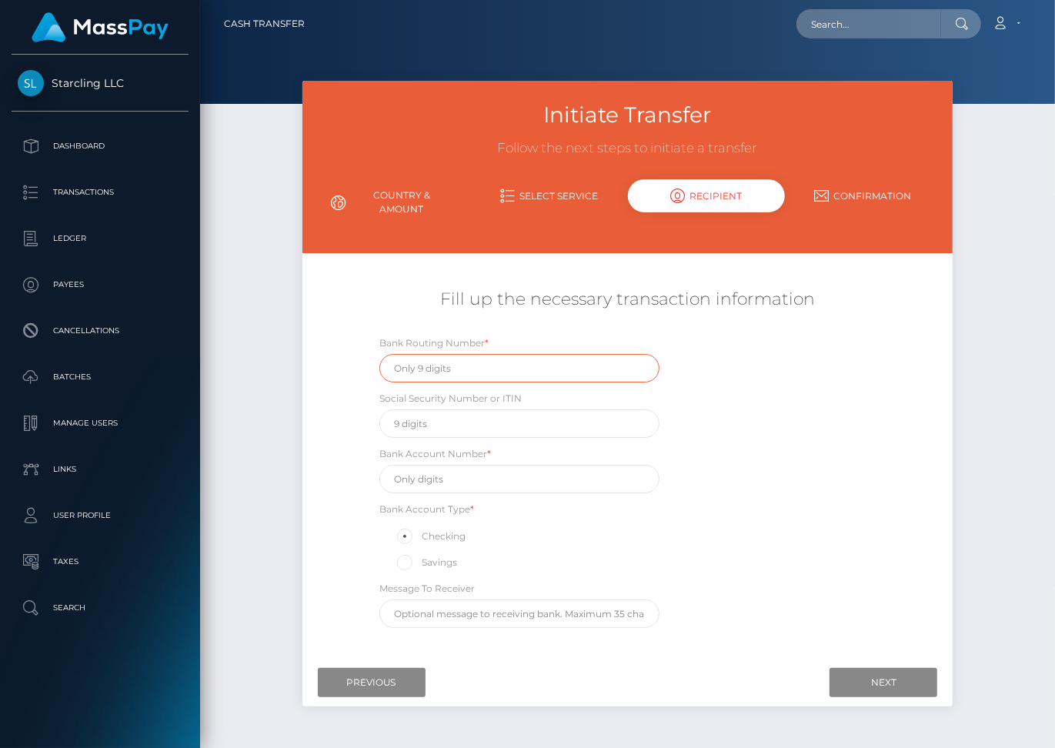
click at [493, 356] on input "text" at bounding box center [520, 368] width 280 height 28
paste input "084009519"
type input "084009519"
click at [467, 468] on input "text" at bounding box center [520, 479] width 280 height 28
paste input "484694527715942"
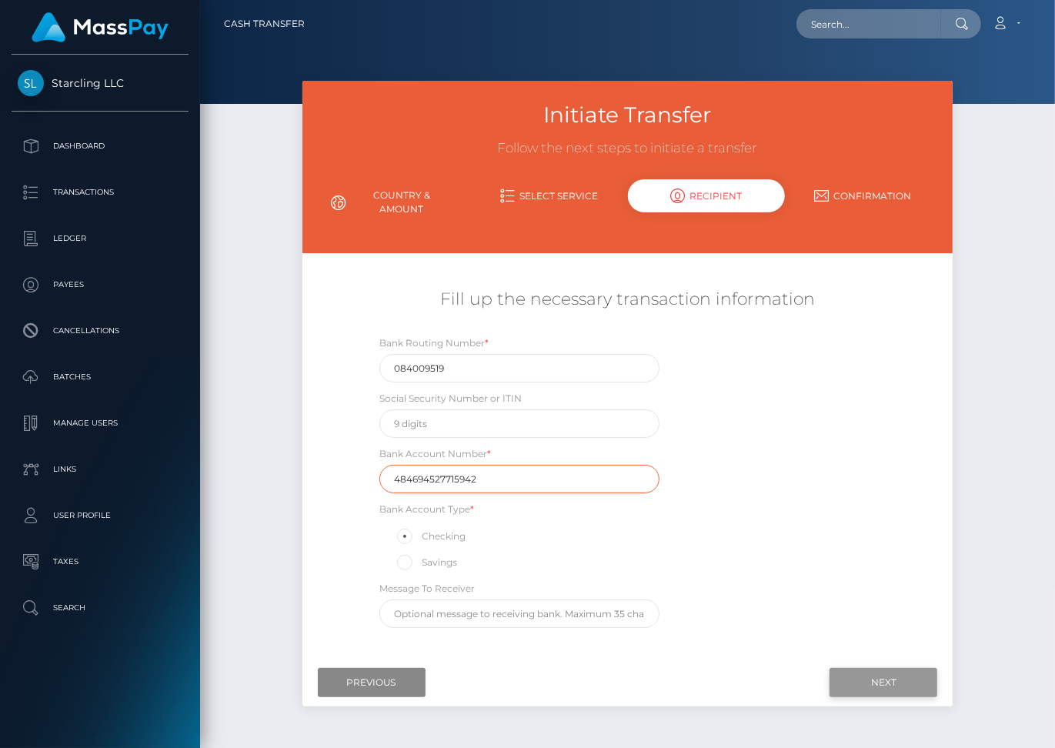
type input "484694527715942"
click at [881, 671] on input "Next" at bounding box center [884, 682] width 108 height 29
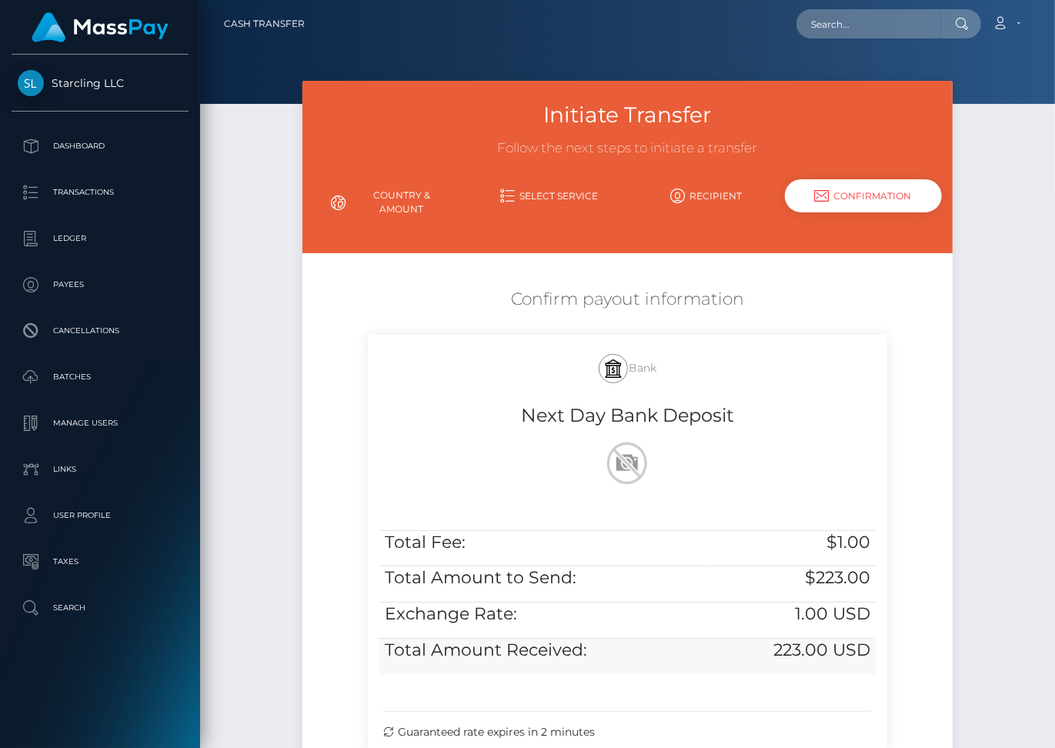
scroll to position [164, 0]
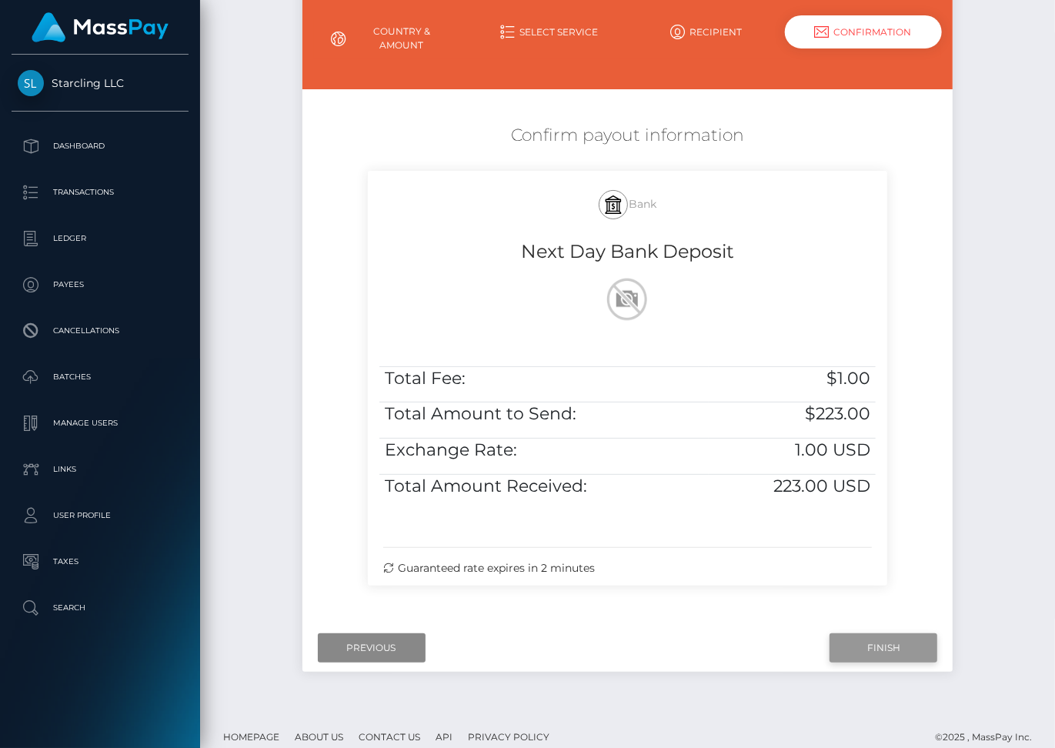
click at [868, 634] on input "Finish" at bounding box center [884, 648] width 108 height 29
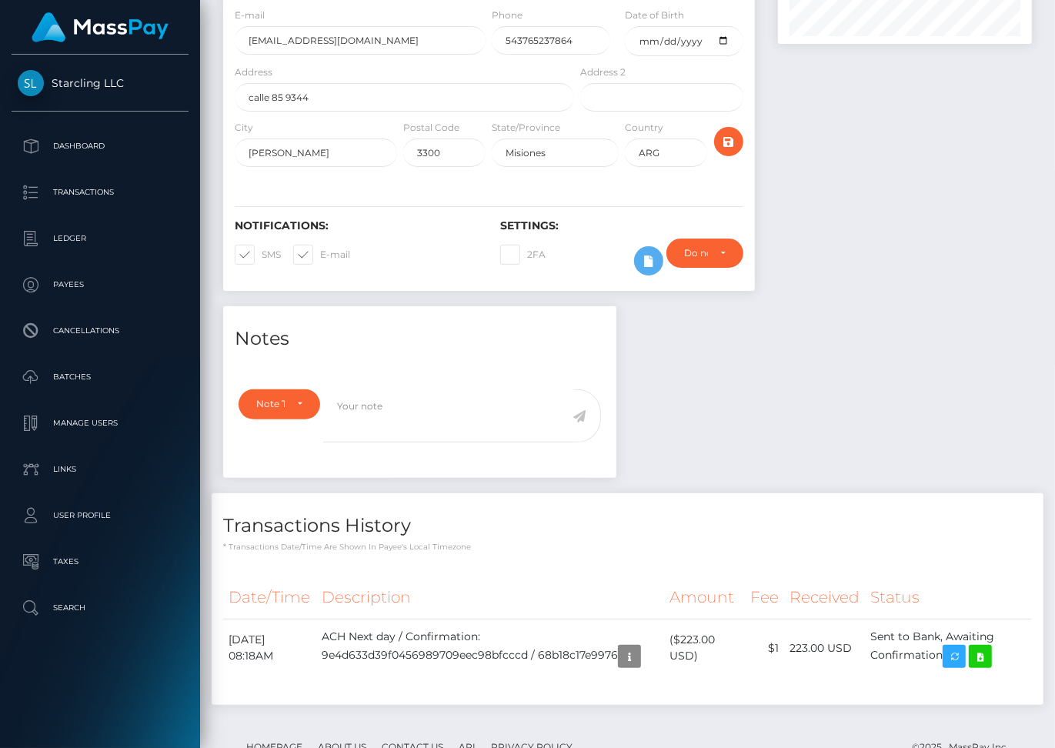
scroll to position [185, 254]
drag, startPoint x: 229, startPoint y: 586, endPoint x: 949, endPoint y: 606, distance: 720.9
click at [949, 619] on tr "August 29, 2025 08:18AM ACH Next day / Confirmation: 9e4d633d39f0456989709eec98…" at bounding box center [627, 648] width 809 height 59
copy tr "August 29, 2025 08:18AM ACH Next day / Confirmation: 9e4d633d39f0456989709eec98…"
click at [989, 647] on icon at bounding box center [981, 656] width 18 height 19
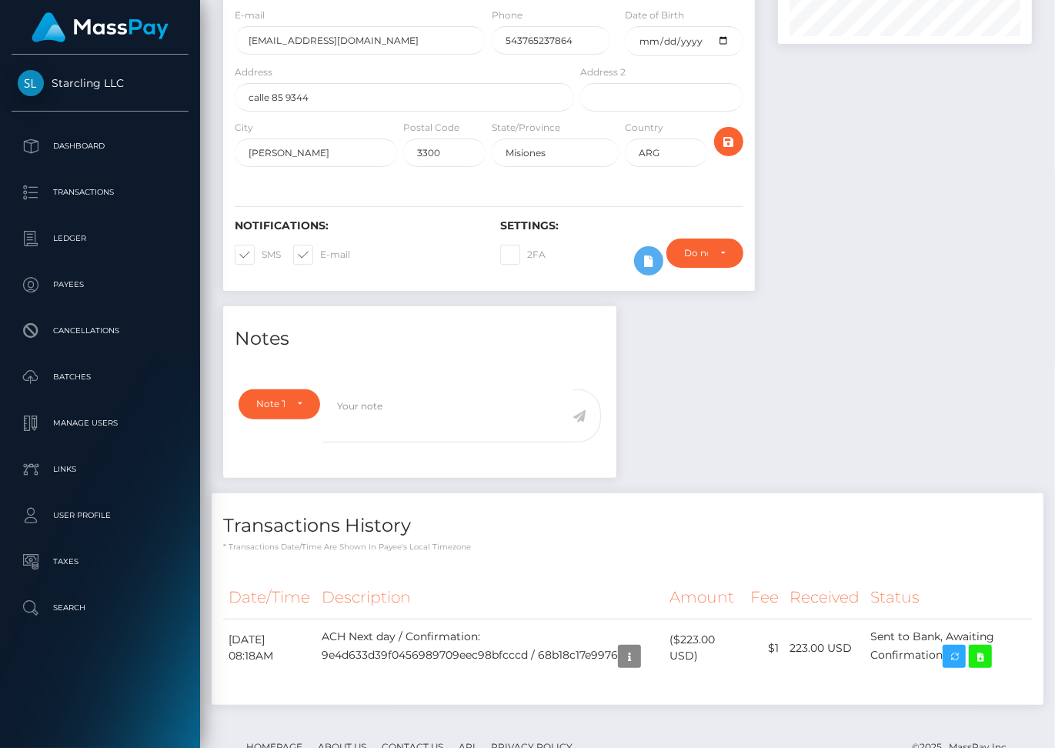
scroll to position [0, 0]
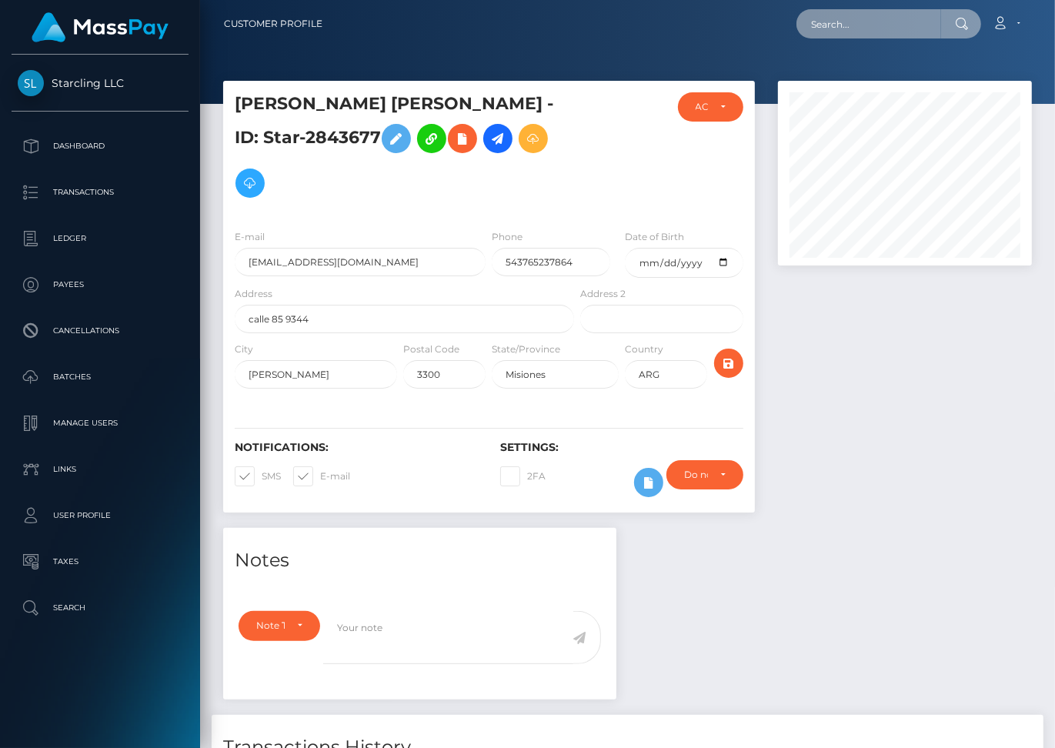
click at [851, 26] on input "text" at bounding box center [869, 23] width 145 height 29
click at [848, 30] on input "text" at bounding box center [869, 23] width 145 height 29
paste input "2349561"
type input "2349561"
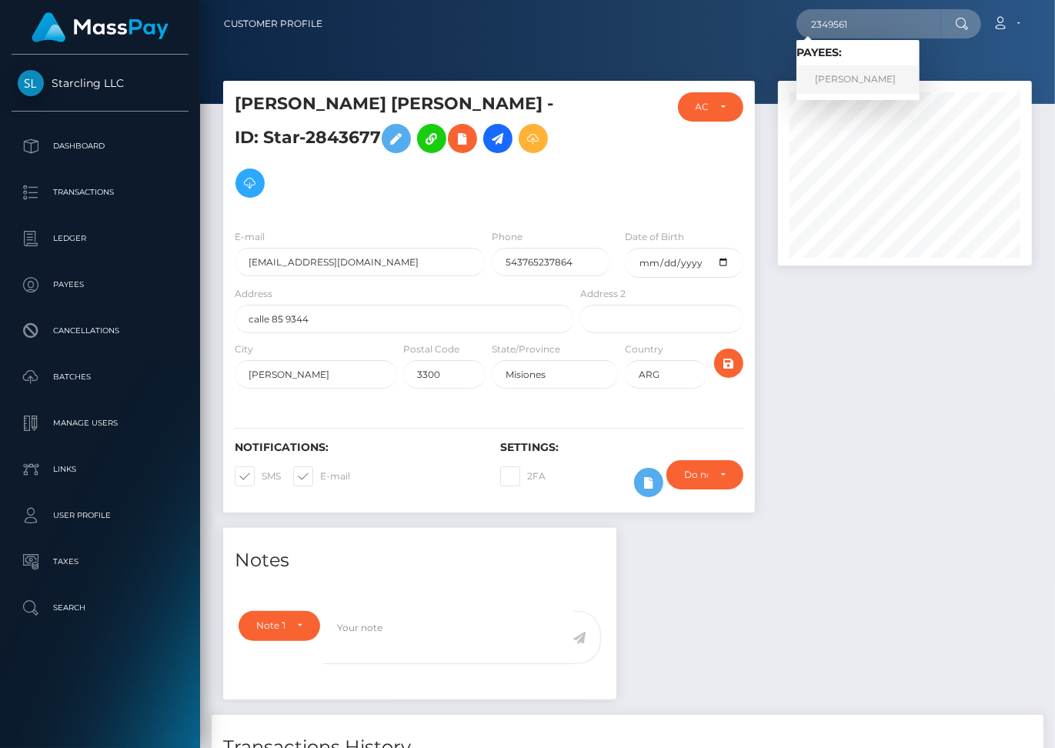
click at [864, 75] on link "Joseph Harold Brennan Jr" at bounding box center [858, 79] width 123 height 28
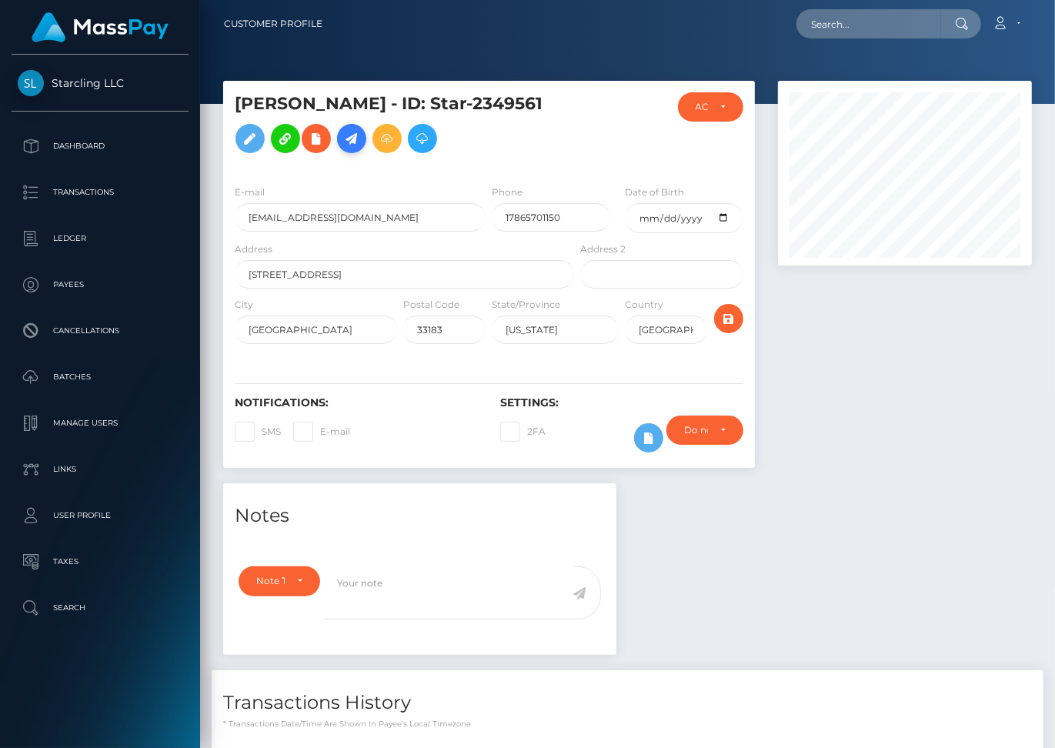
click at [361, 131] on icon at bounding box center [352, 138] width 18 height 19
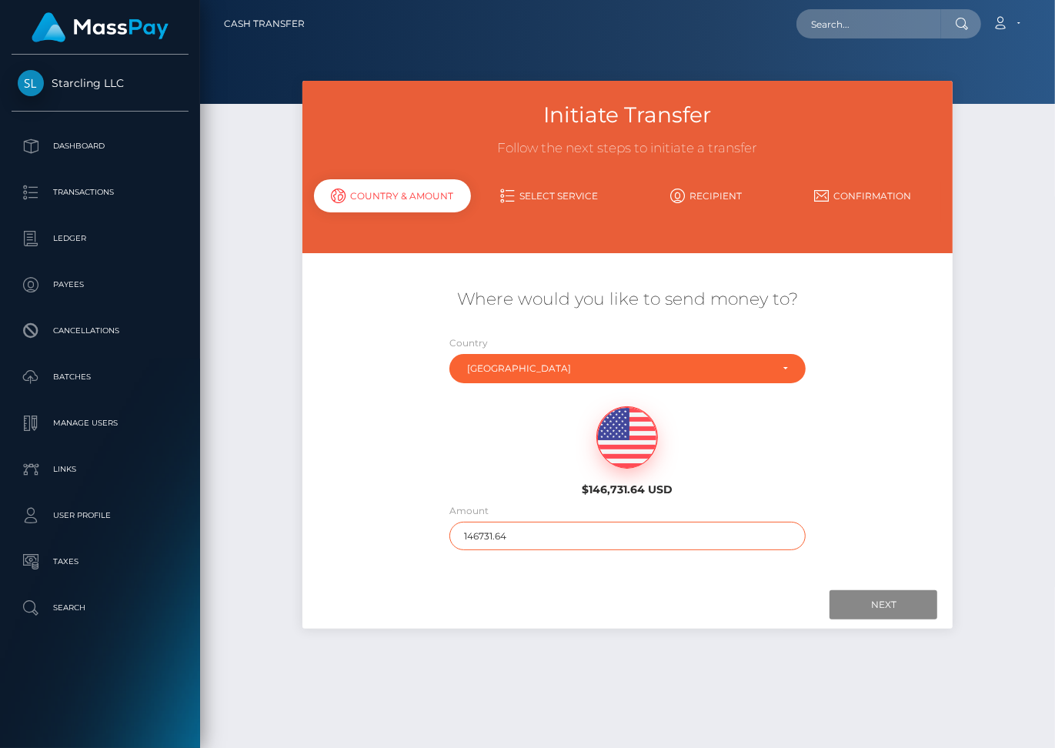
click at [490, 522] on input "146731.64" at bounding box center [628, 536] width 356 height 28
type input "434"
click at [872, 590] on input "Next" at bounding box center [884, 604] width 108 height 29
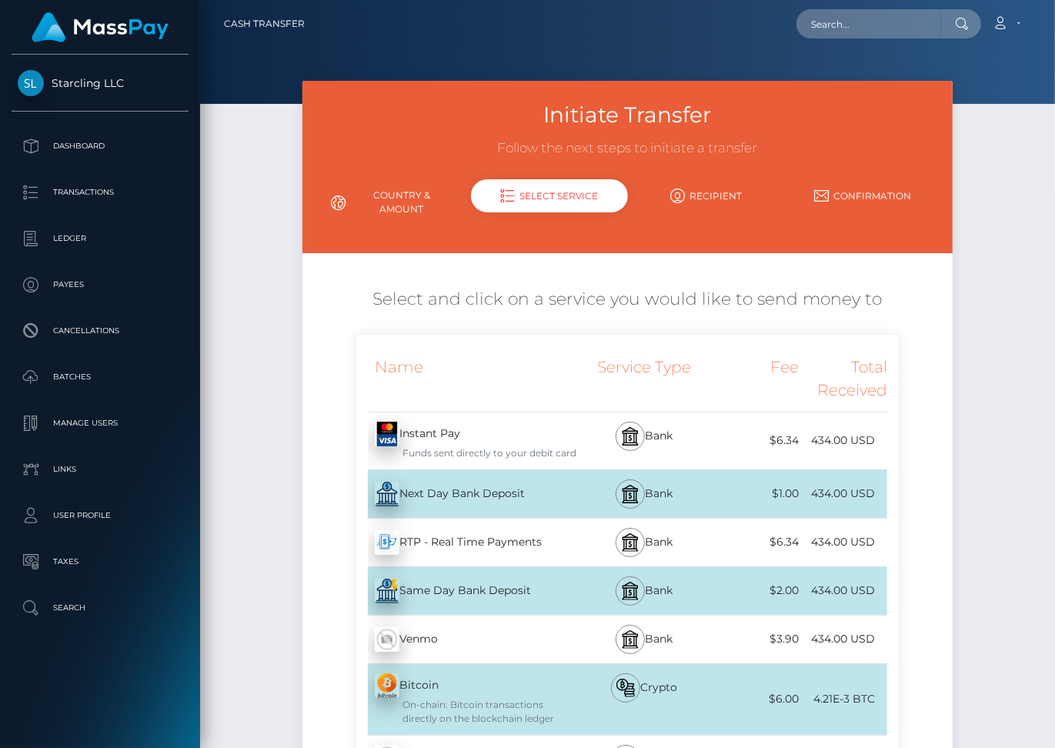
click at [564, 473] on div "Next Day Bank Deposit - USD" at bounding box center [466, 494] width 221 height 43
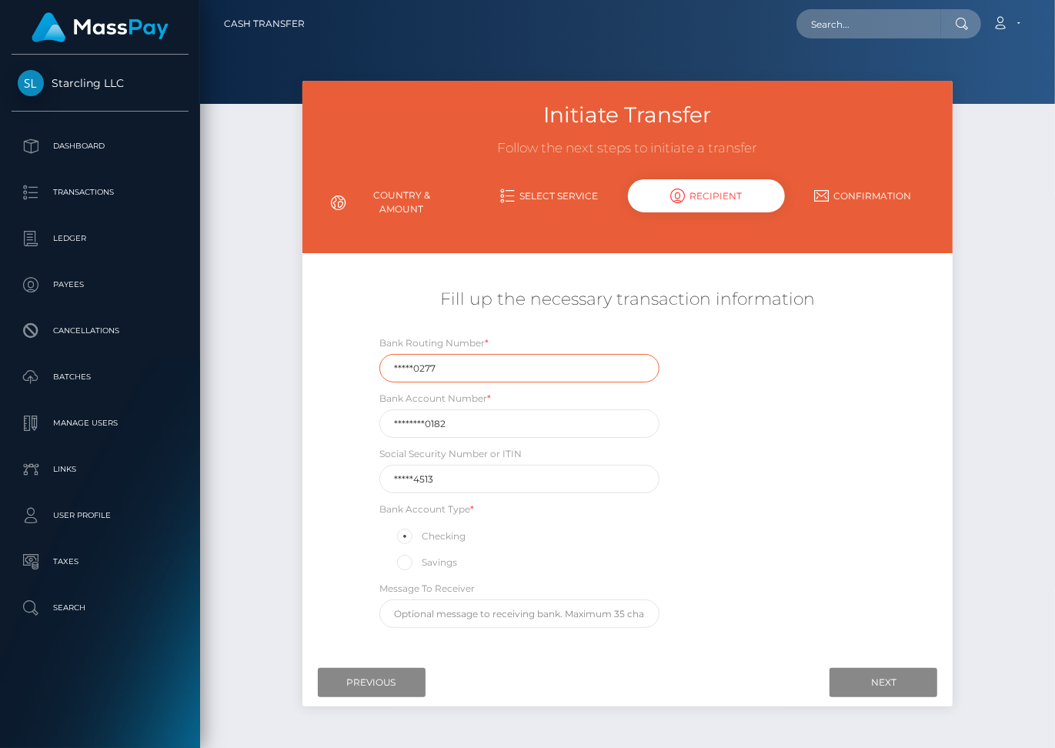
drag, startPoint x: 446, startPoint y: 352, endPoint x: 379, endPoint y: 345, distance: 67.3
click at [380, 345] on div "Bank Routing Number * *****0277" at bounding box center [520, 359] width 280 height 48
paste input "06310"
type input "063100277"
click at [455, 413] on input "********0182" at bounding box center [520, 424] width 280 height 28
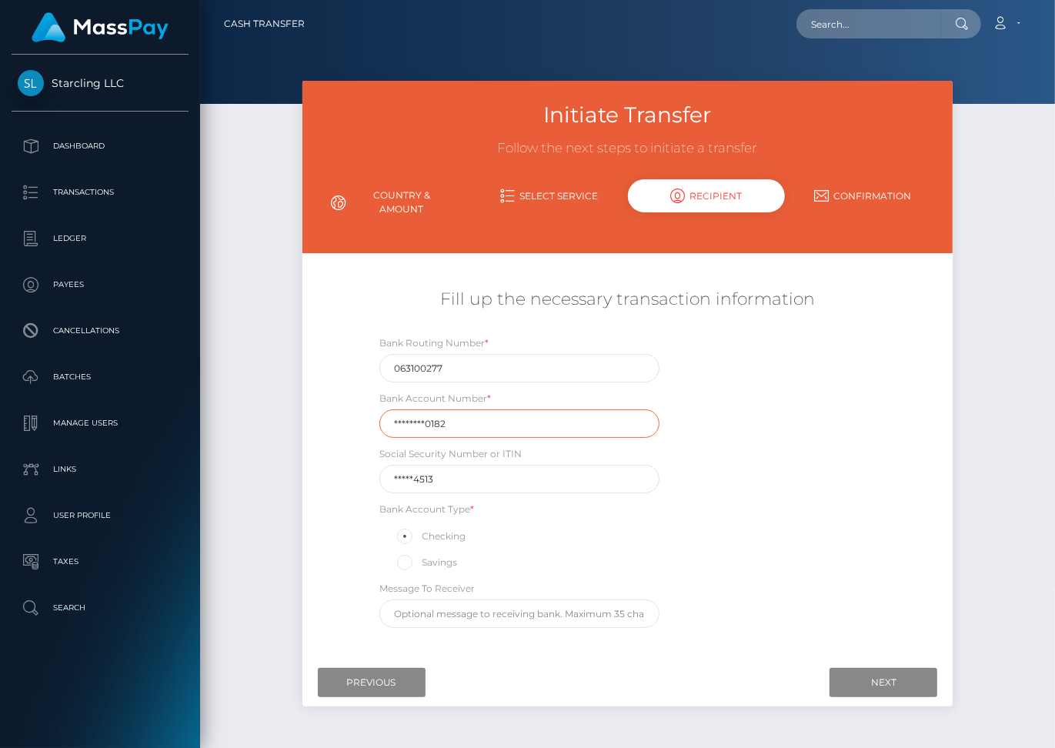
drag, startPoint x: 454, startPoint y: 413, endPoint x: 358, endPoint y: 413, distance: 96.2
click at [358, 413] on div "Bank Routing Number * 063100277 Bank Account Number * ********0182 Social Secur…" at bounding box center [627, 485] width 543 height 301
paste input "22902150"
type input "229021500182"
click at [875, 668] on input "Next" at bounding box center [884, 682] width 108 height 29
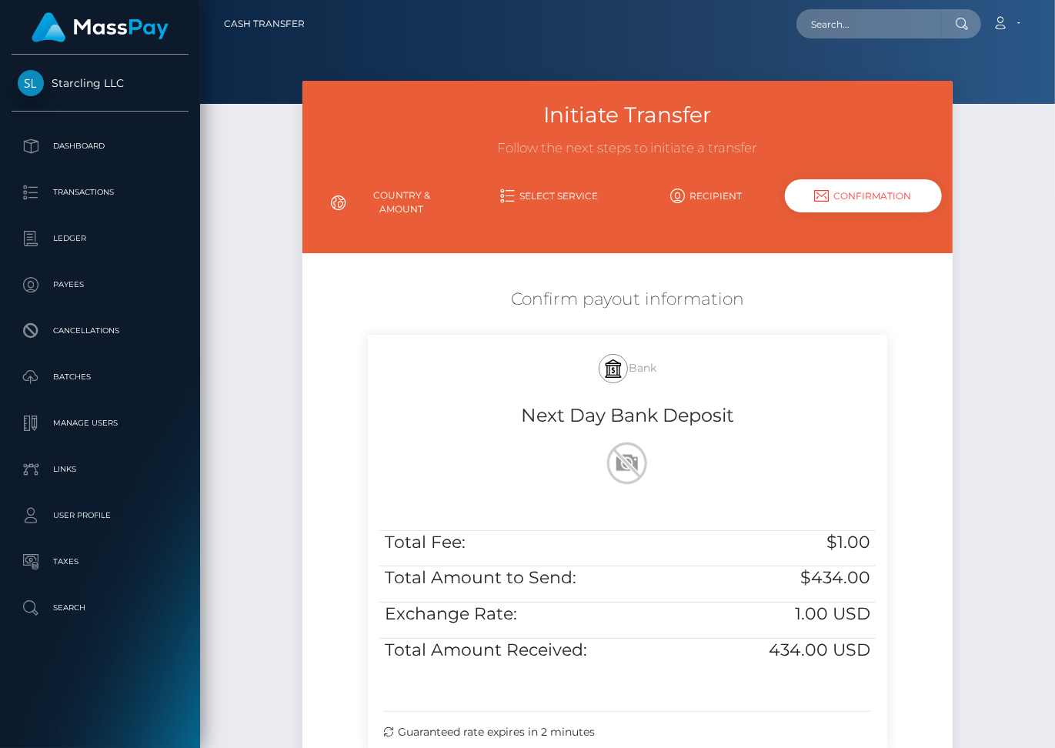
scroll to position [164, 0]
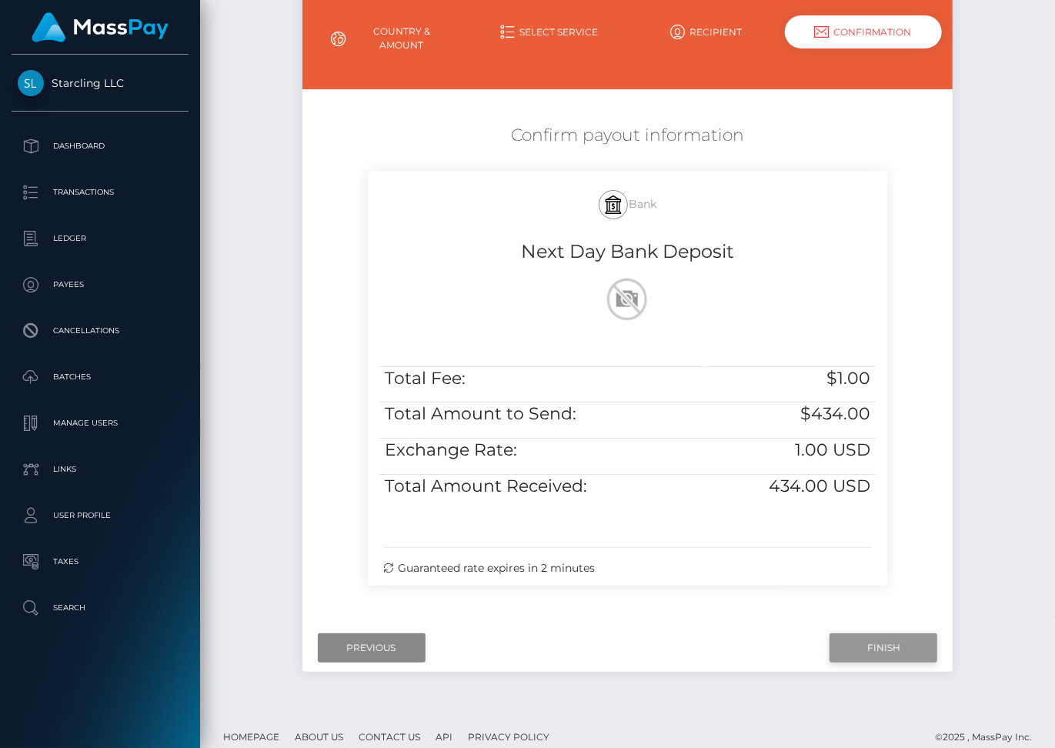
click at [874, 634] on input "Finish" at bounding box center [884, 648] width 108 height 29
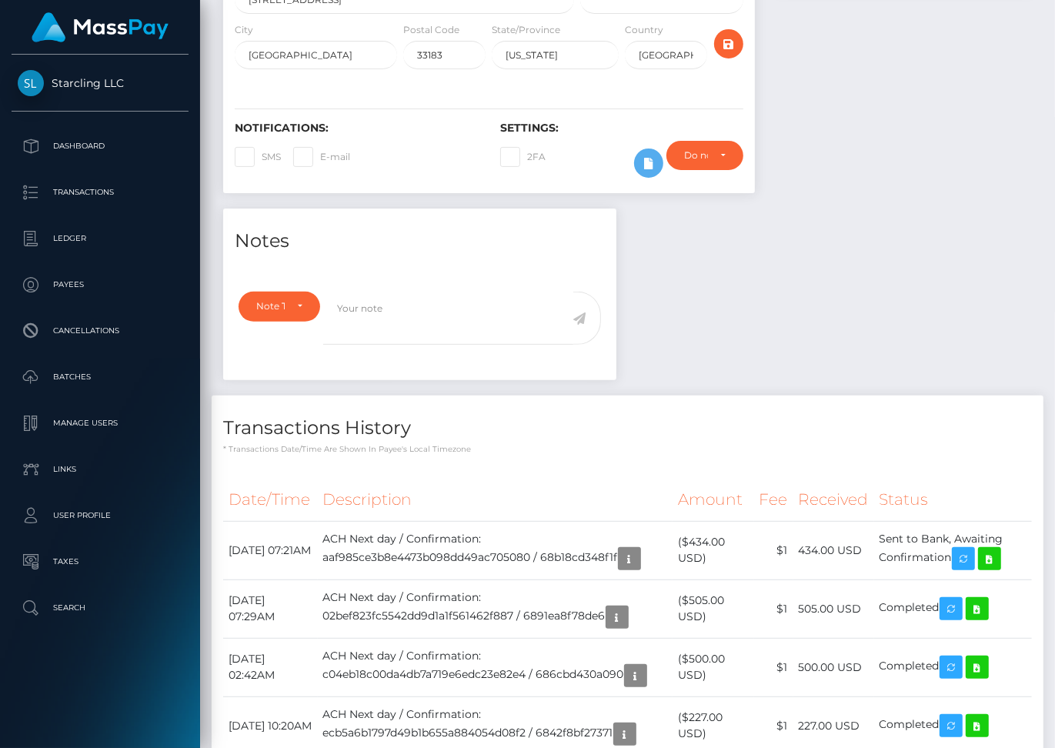
scroll to position [185, 254]
drag, startPoint x: 0, startPoint y: 0, endPoint x: 961, endPoint y: 553, distance: 1108.4
click at [961, 553] on tr "[DATE] 07:21AM ACH Next day / Confirmation: aaf985ce3b8e4473b098dd49ac705080 / …" at bounding box center [627, 550] width 809 height 59
click at [999, 563] on icon at bounding box center [990, 559] width 18 height 19
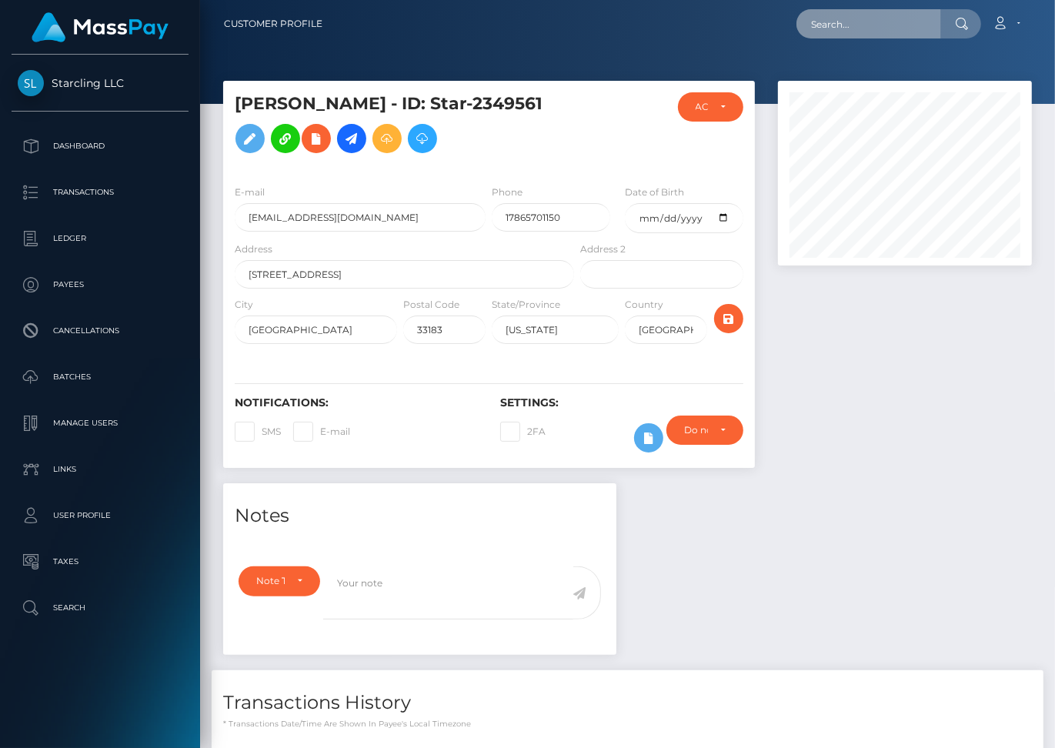
click at [859, 28] on input "text" at bounding box center [869, 23] width 145 height 29
paste input "2102939"
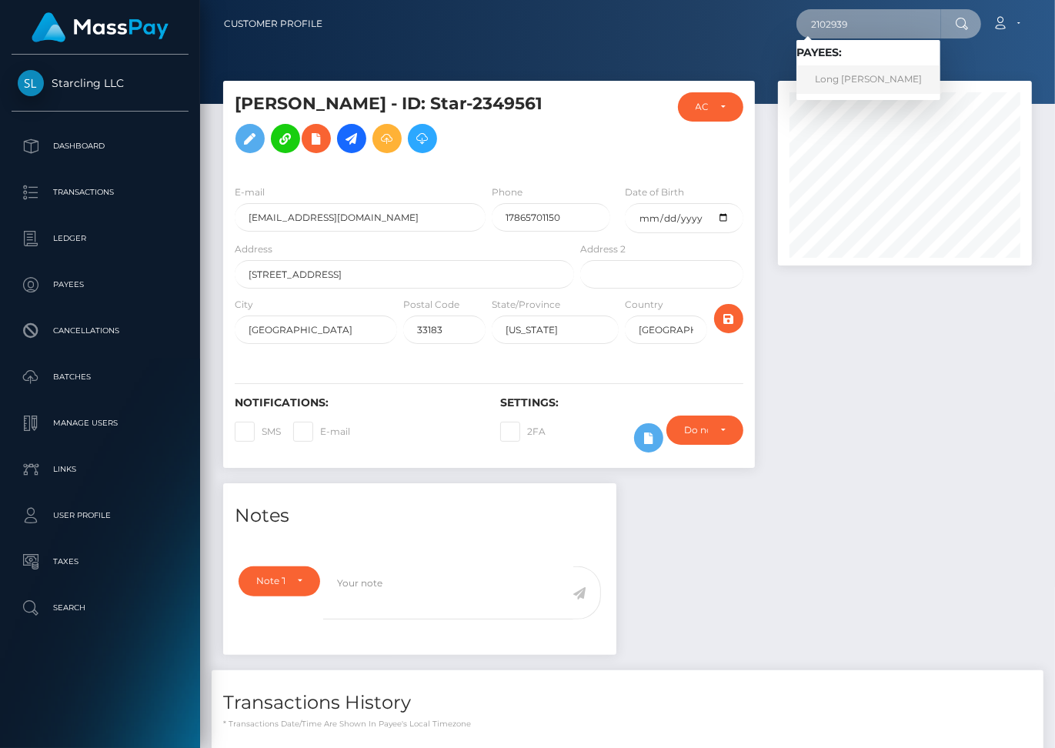
type input "2102939"
click at [891, 79] on link "Long Cat Nguyen Le" at bounding box center [869, 79] width 144 height 28
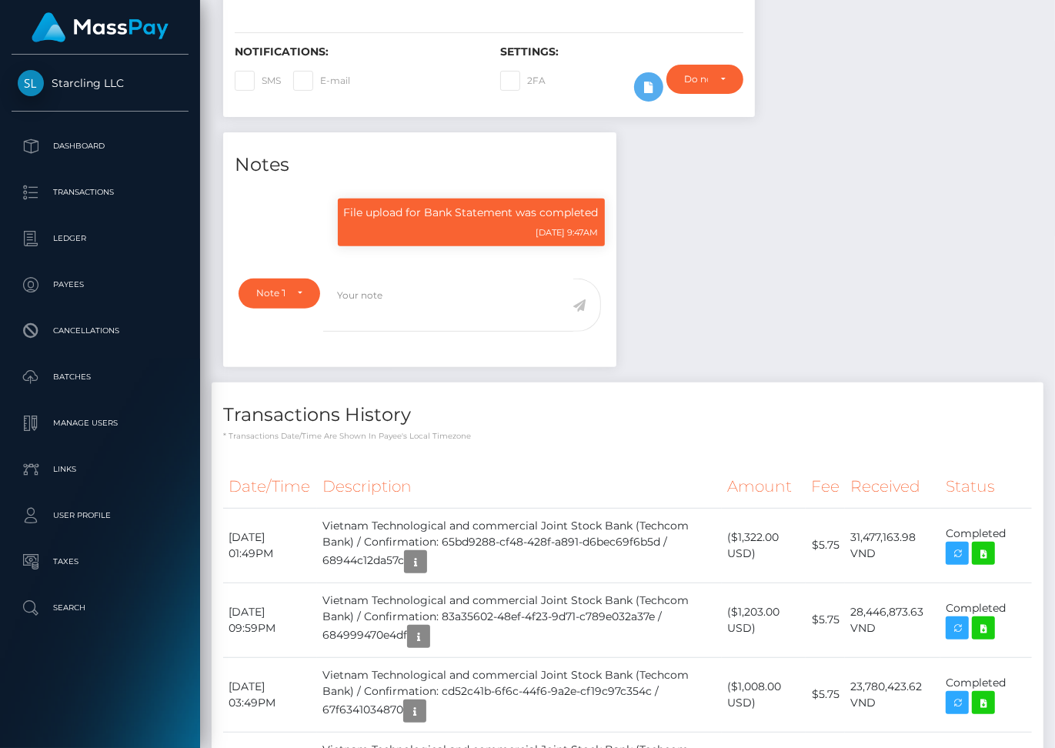
scroll to position [473, 0]
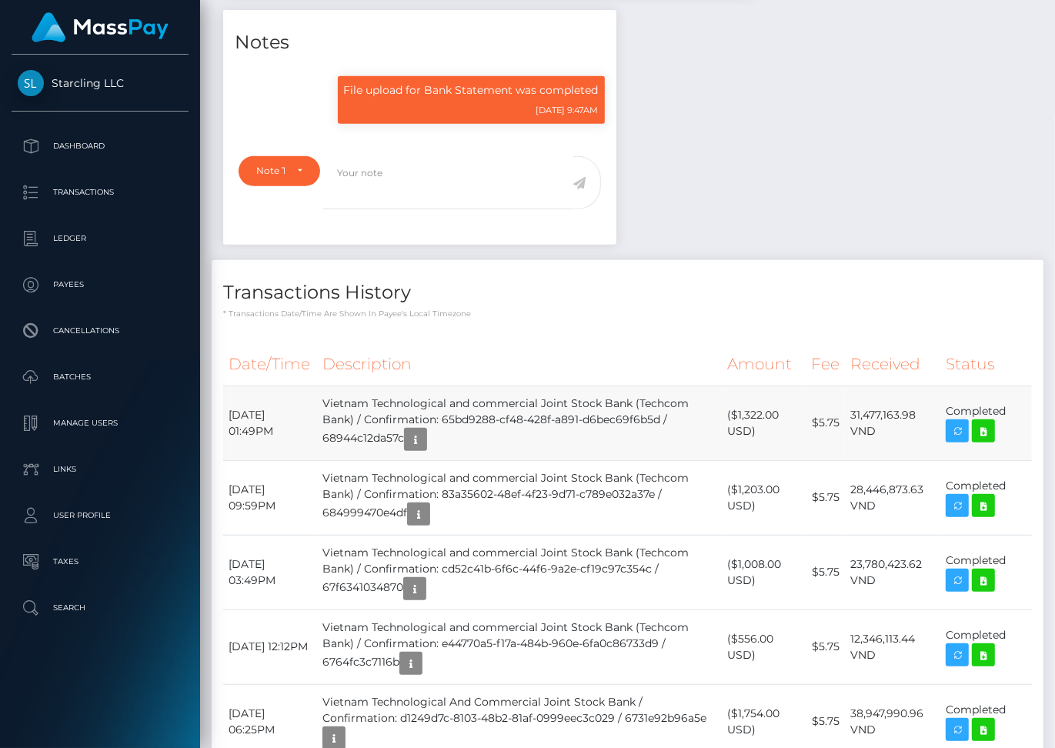
drag, startPoint x: 656, startPoint y: 400, endPoint x: 348, endPoint y: 396, distance: 308.0
click at [348, 396] on td "Vietnam Technological and commercial Joint Stock Bank (Techcom Bank) / Confirma…" at bounding box center [519, 423] width 404 height 75
copy td "Vietnam Technological and commercial Joint Stock Bank"
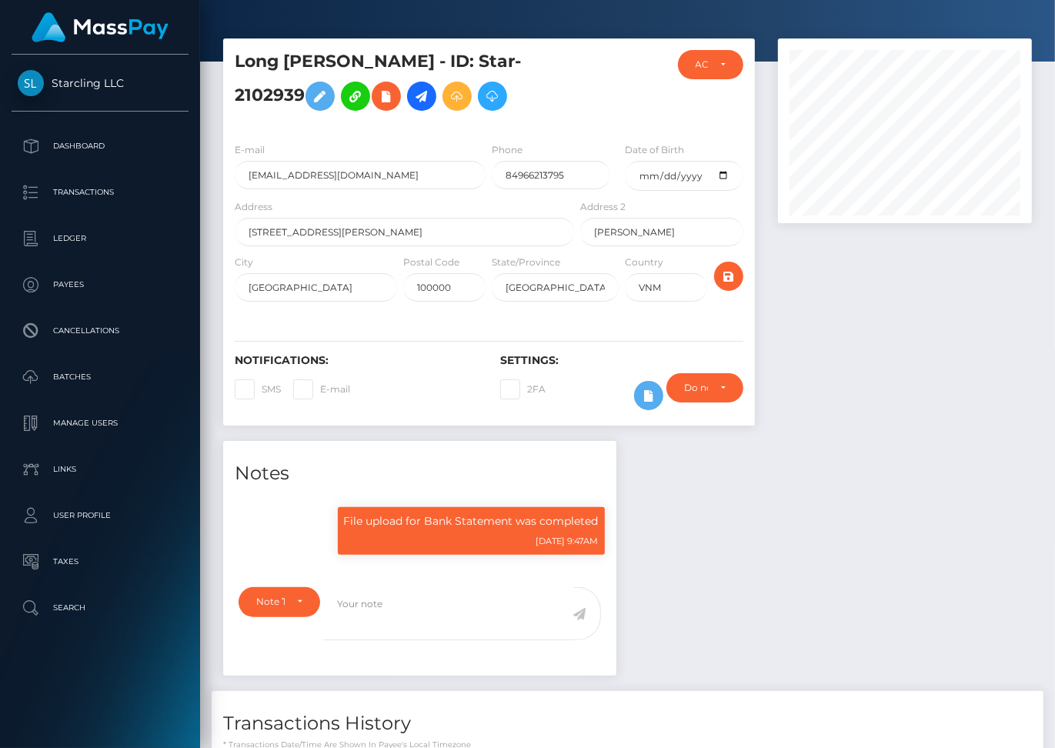
scroll to position [0, 0]
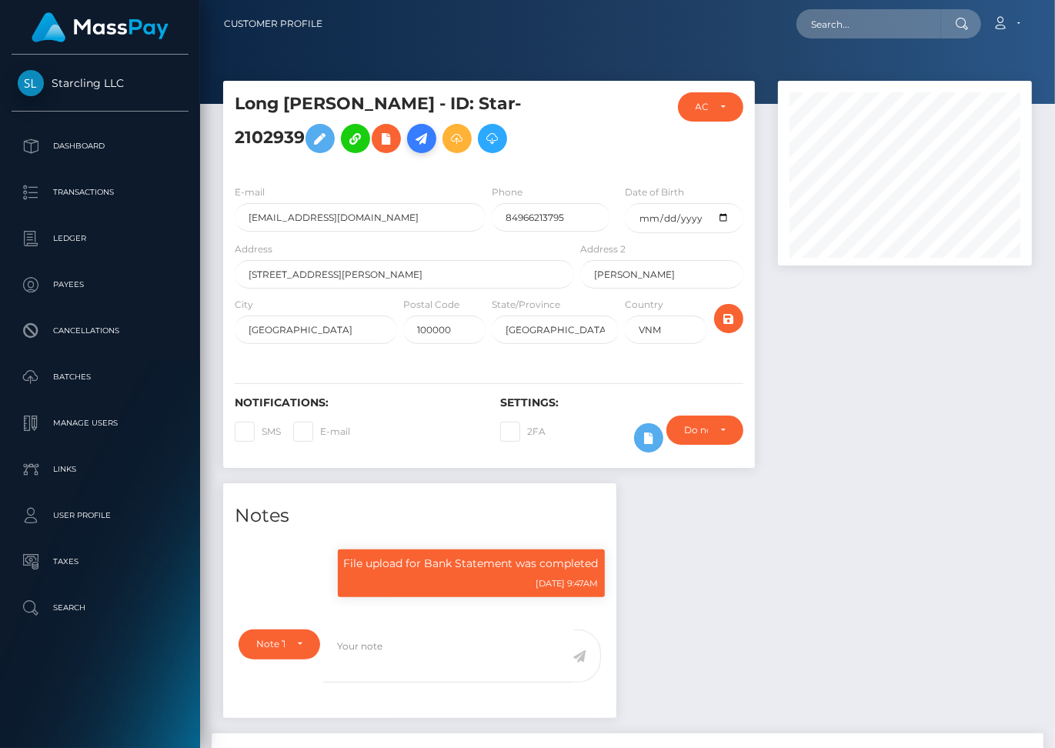
click at [427, 132] on icon at bounding box center [422, 138] width 18 height 19
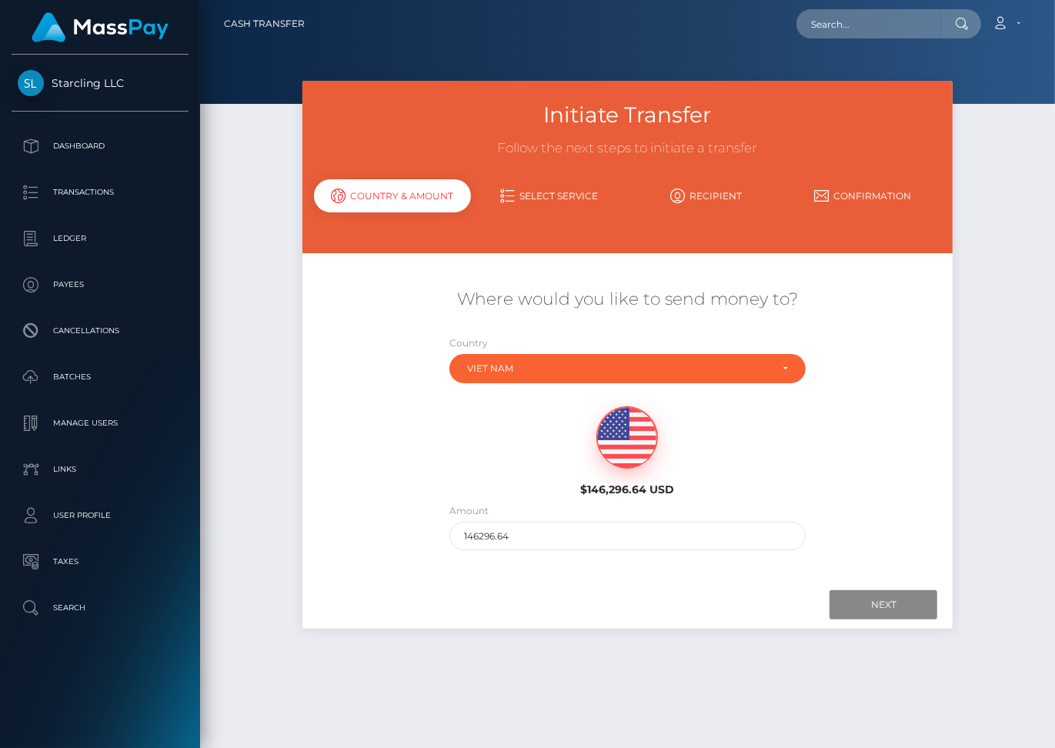
click at [495, 522] on input "146296.64" at bounding box center [628, 536] width 356 height 28
type input "457"
click at [858, 590] on input "Next" at bounding box center [884, 604] width 108 height 29
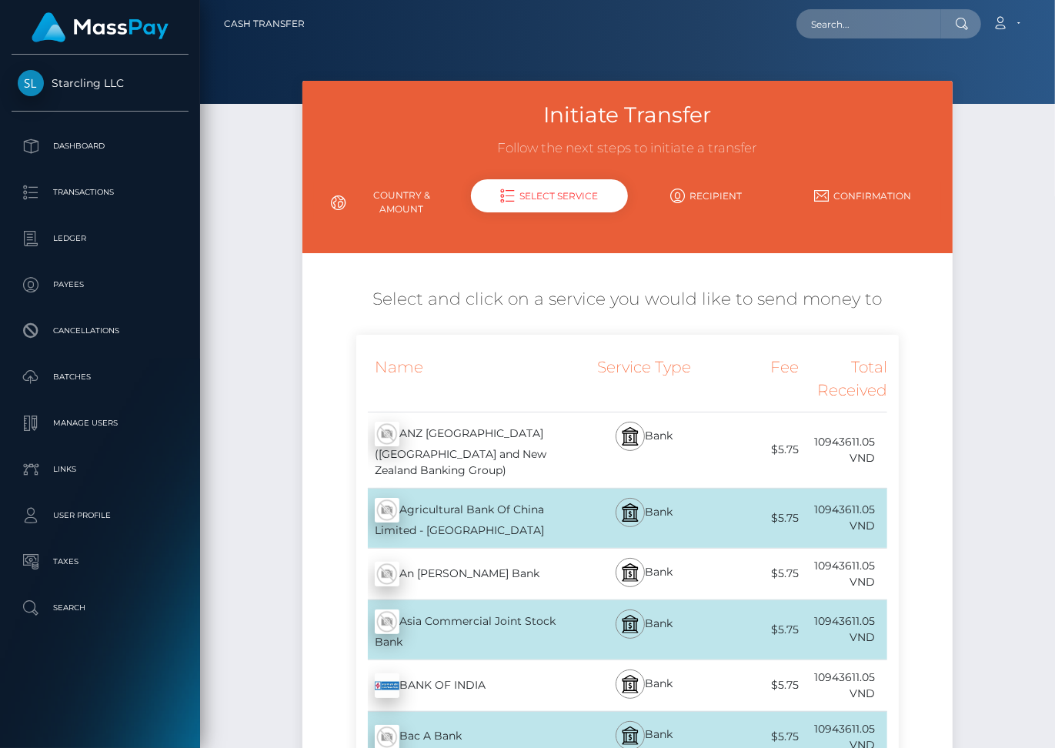
scroll to position [5865, 0]
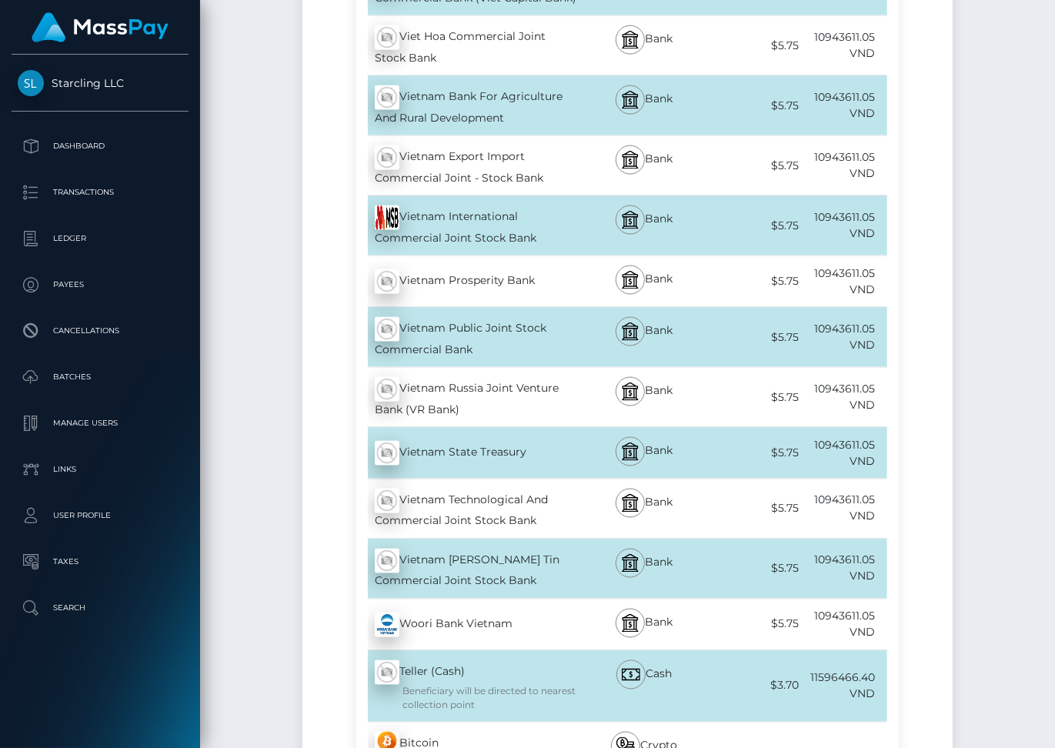
click at [596, 480] on div "Bank" at bounding box center [643, 509] width 132 height 59
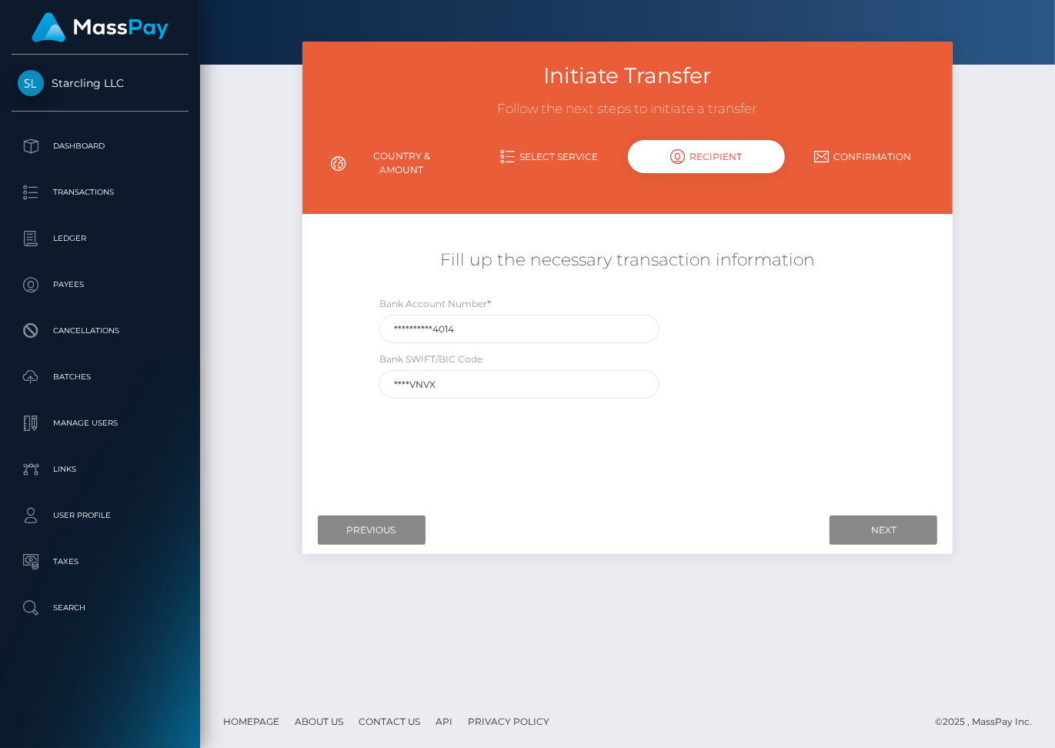
scroll to position [0, 0]
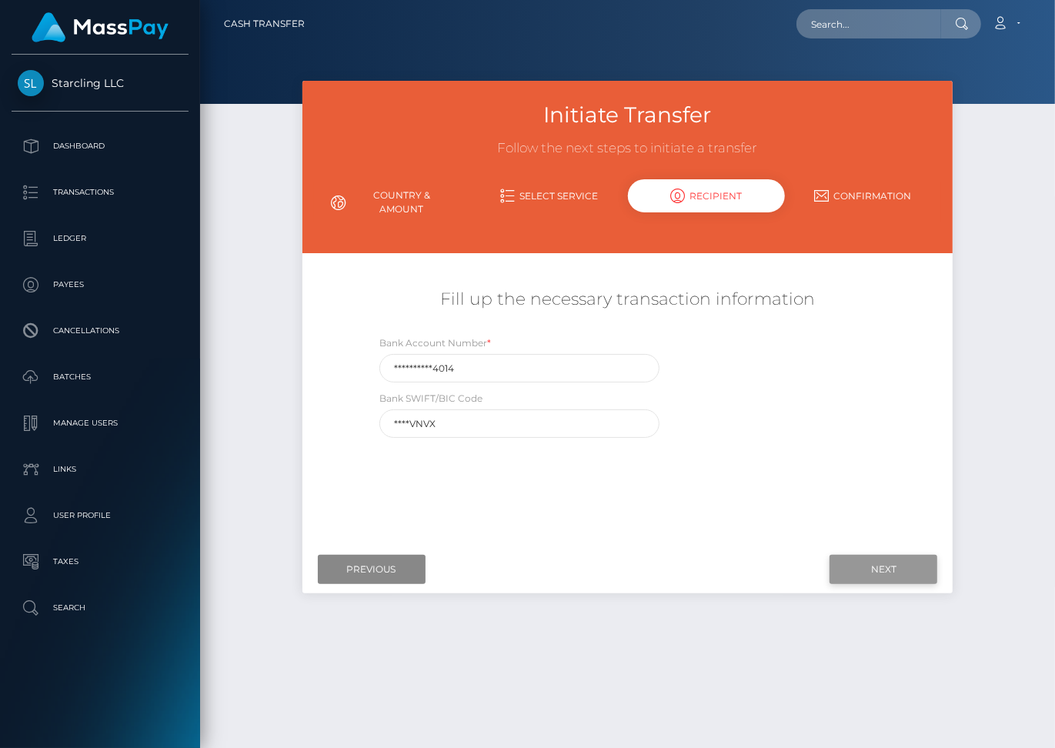
click at [872, 557] on input "Next" at bounding box center [884, 569] width 108 height 29
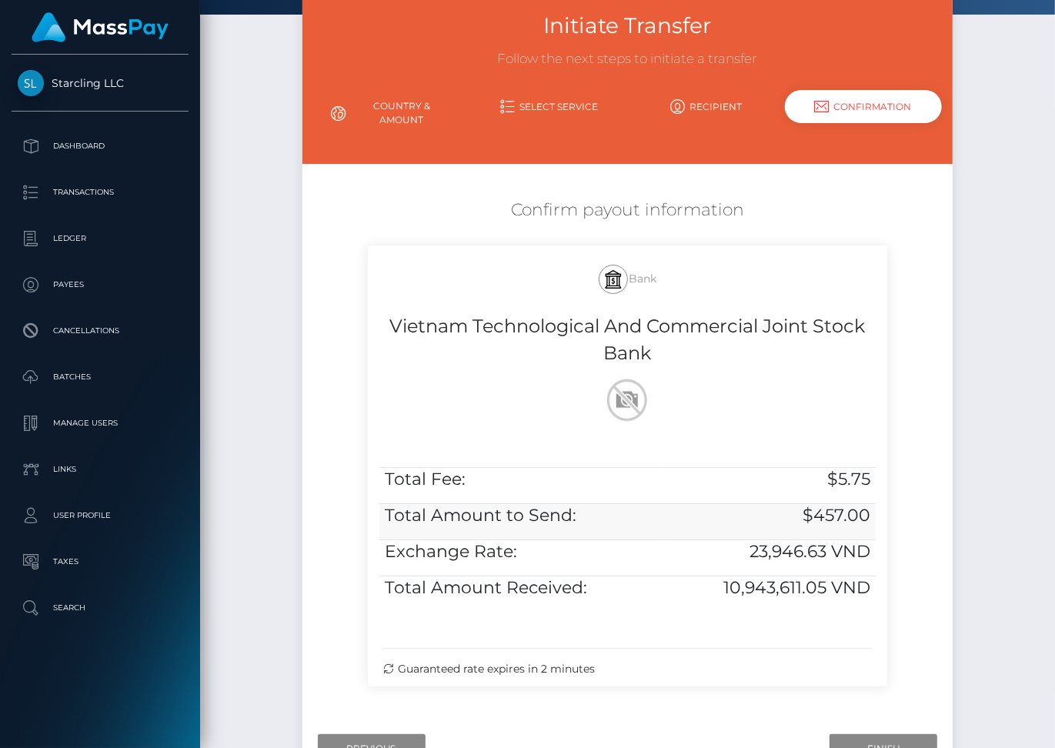
scroll to position [89, 0]
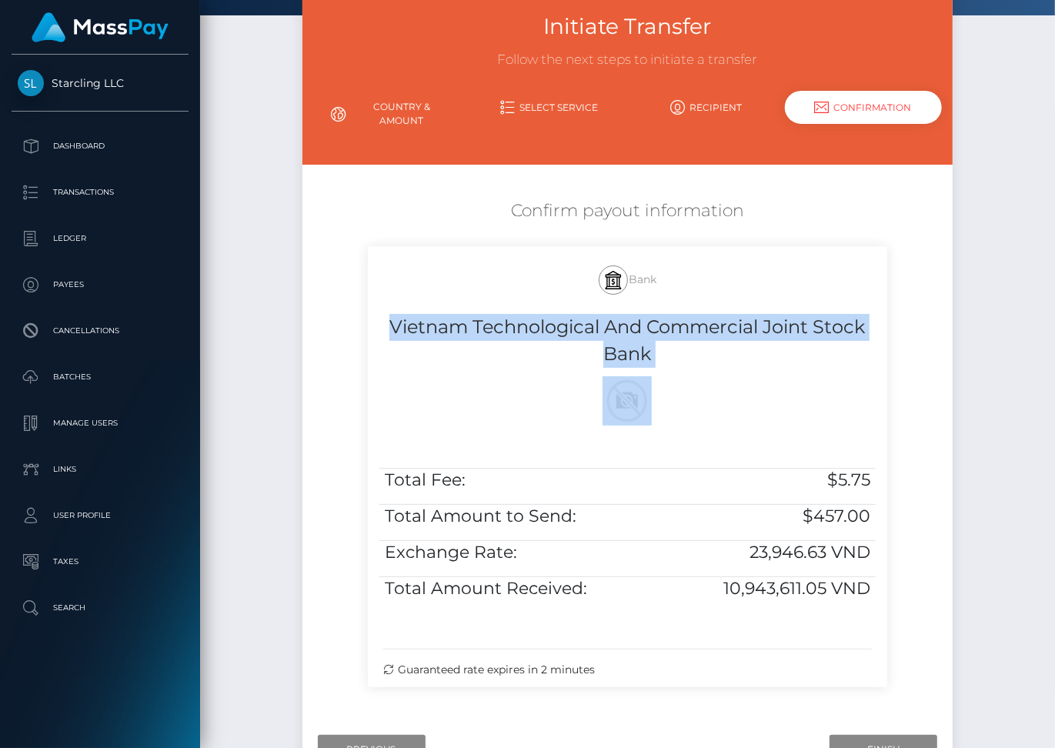
drag, startPoint x: 390, startPoint y: 309, endPoint x: 880, endPoint y: 575, distance: 557.7
click at [880, 575] on div "Bank Vietnam Technological And Commercial Joint Stock Bank Total Fee: $5.75 Tot…" at bounding box center [628, 467] width 520 height 442
copy div "Vietnam Technological And Commercial Joint Stock Bank"
click at [851, 735] on input "Finish" at bounding box center [884, 749] width 108 height 29
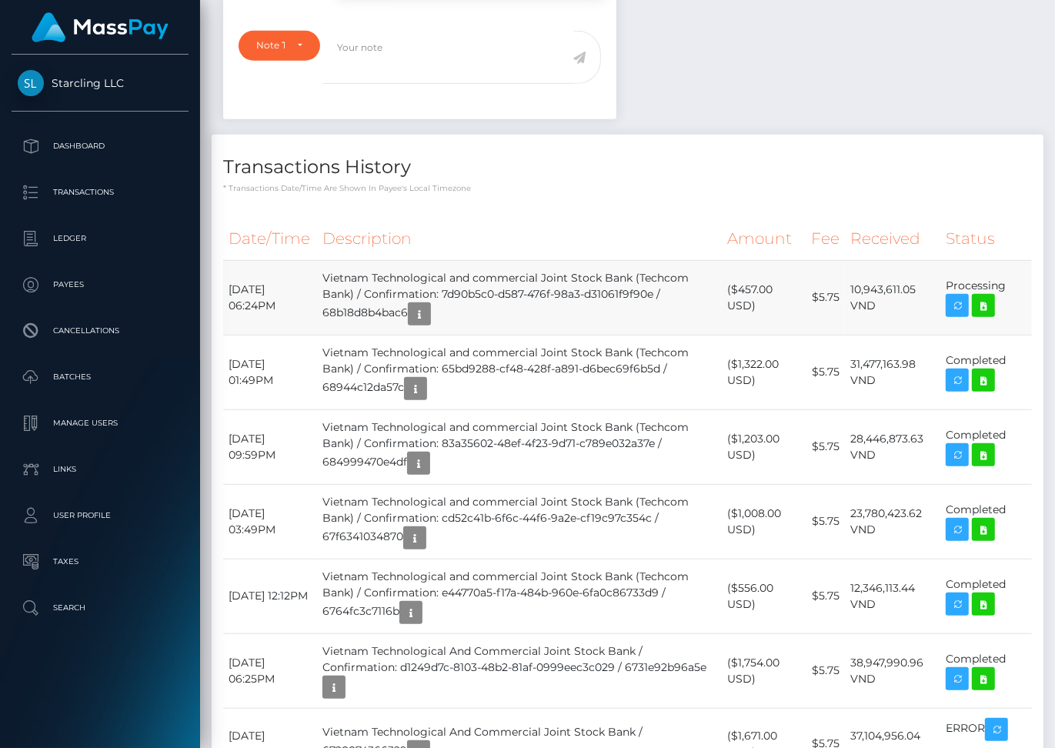
scroll to position [185, 254]
drag, startPoint x: 230, startPoint y: 285, endPoint x: 1014, endPoint y: 276, distance: 783.8
click at [1014, 276] on tr "[DATE] 06:24PM Vietnam Technological and commercial Joint Stock Bank (Techcom B…" at bounding box center [627, 297] width 809 height 75
copy tr "[DATE] 06:24PM Vietnam Technological and commercial Joint Stock Bank (Techcom B…"
click at [976, 305] on icon at bounding box center [984, 305] width 18 height 19
